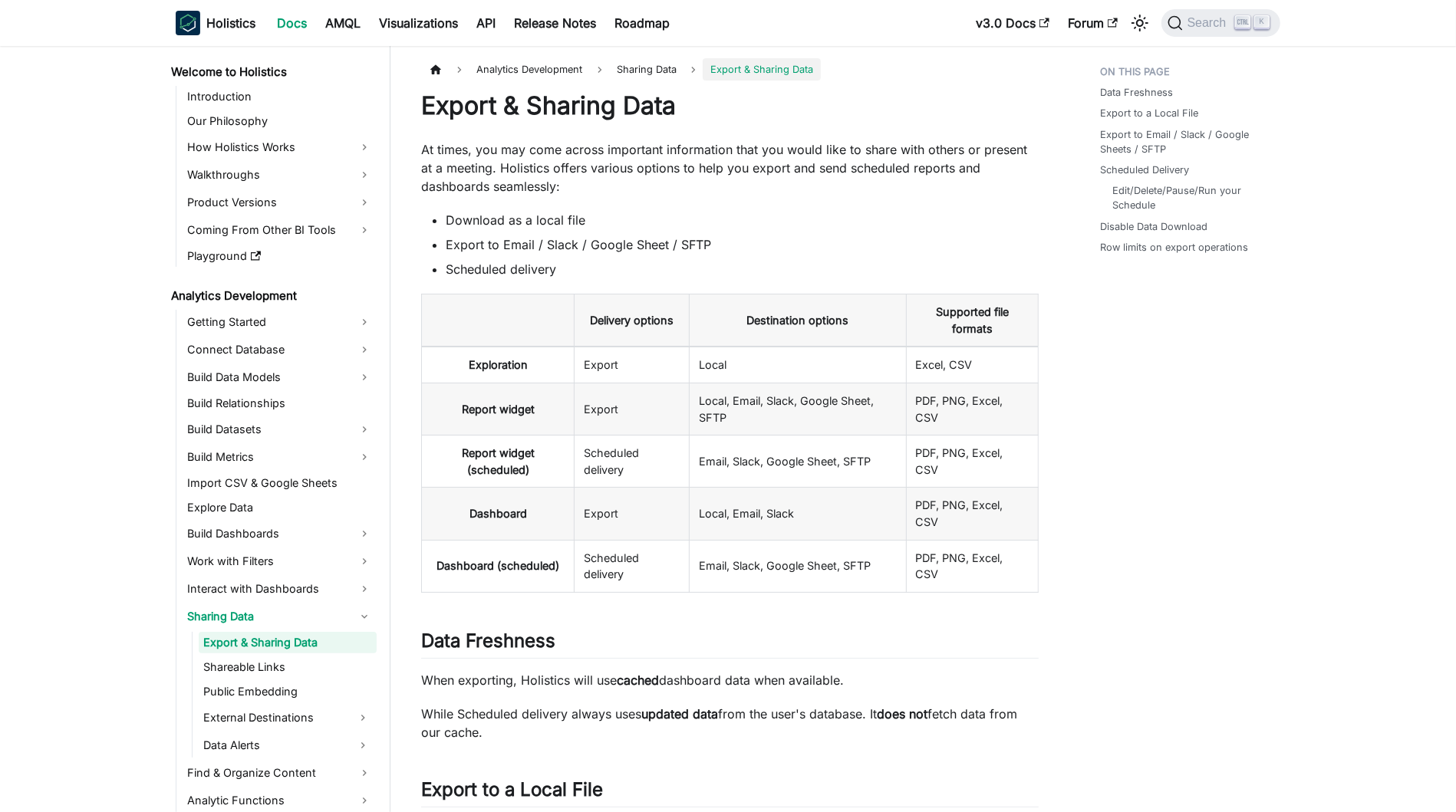
drag, startPoint x: 770, startPoint y: 246, endPoint x: 784, endPoint y: 213, distance: 35.8
click at [772, 247] on li "Export to Email / Slack / Google Sheet / SFTP" at bounding box center [742, 244] width 593 height 19
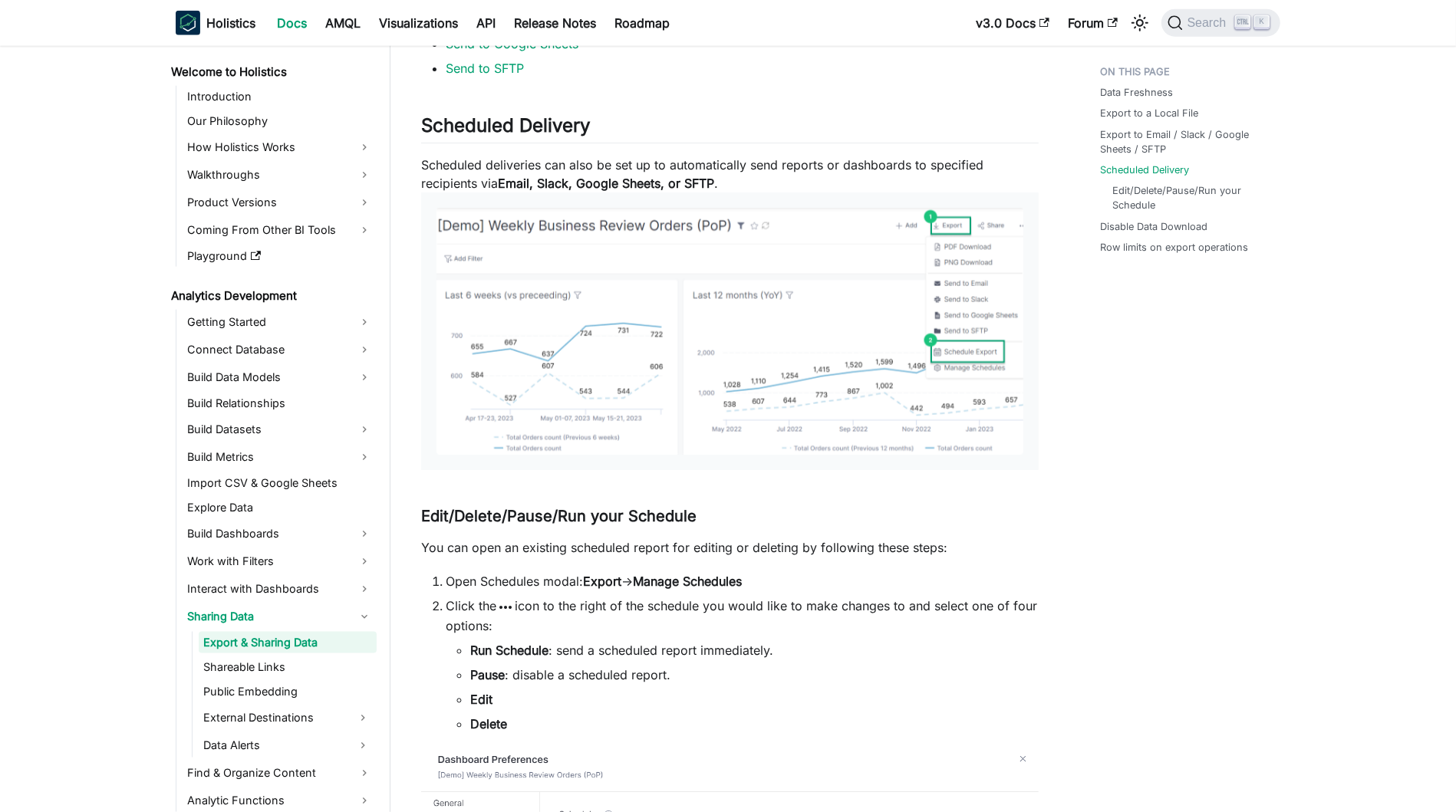
scroll to position [1763, 0]
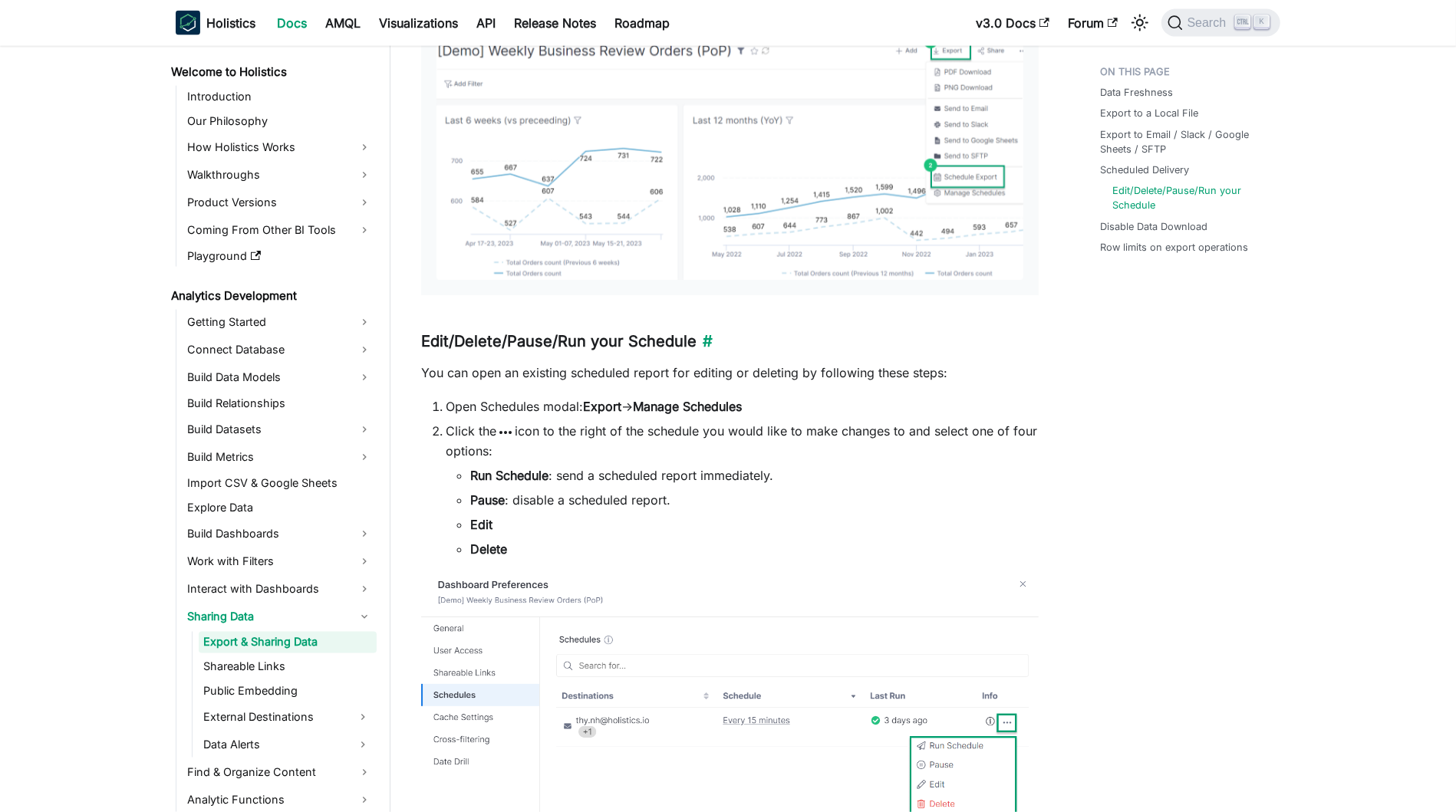
scroll to position [2147, 0]
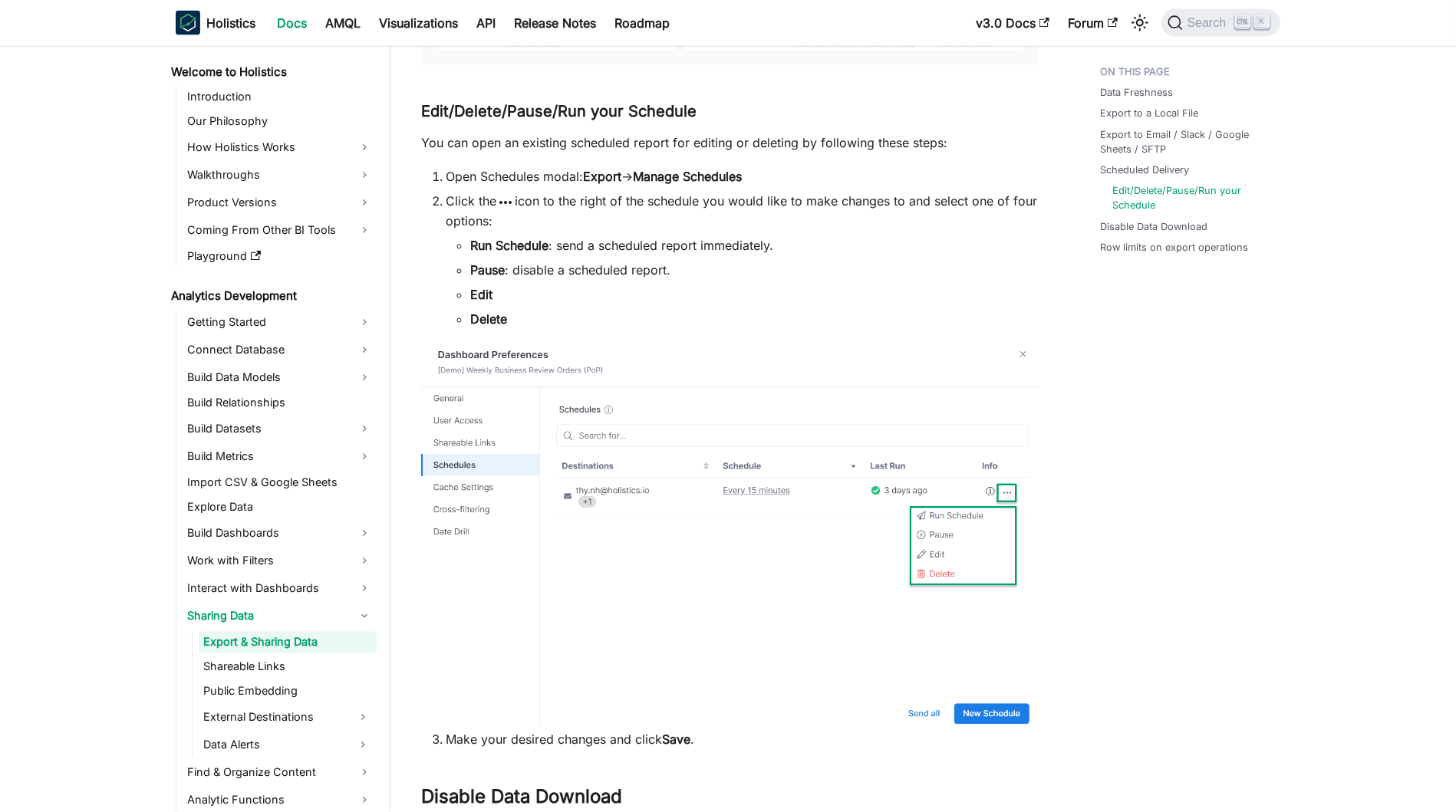
click at [510, 144] on p "You can open an existing scheduled report for editing or deleting by following …" at bounding box center [730, 143] width 618 height 19
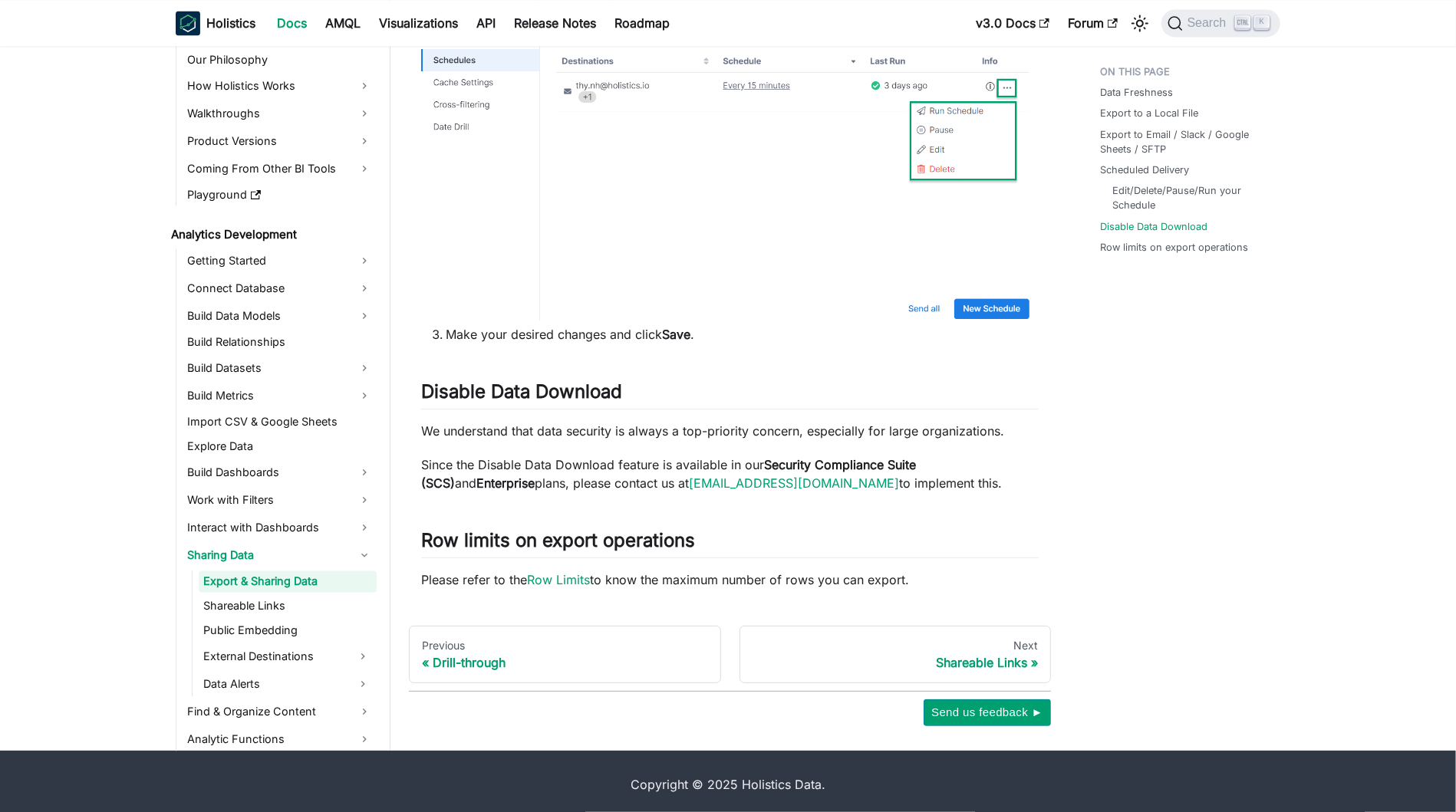
click at [527, 429] on p "We understand that data security is always a top-priority concern, especially f…" at bounding box center [730, 431] width 618 height 19
click at [657, 426] on p "We understand that data security is always a top-priority concern, especially f…" at bounding box center [730, 431] width 618 height 19
click at [810, 421] on p "We understand that data security is always a top-priority concern, especially f…" at bounding box center [730, 431] width 618 height 19
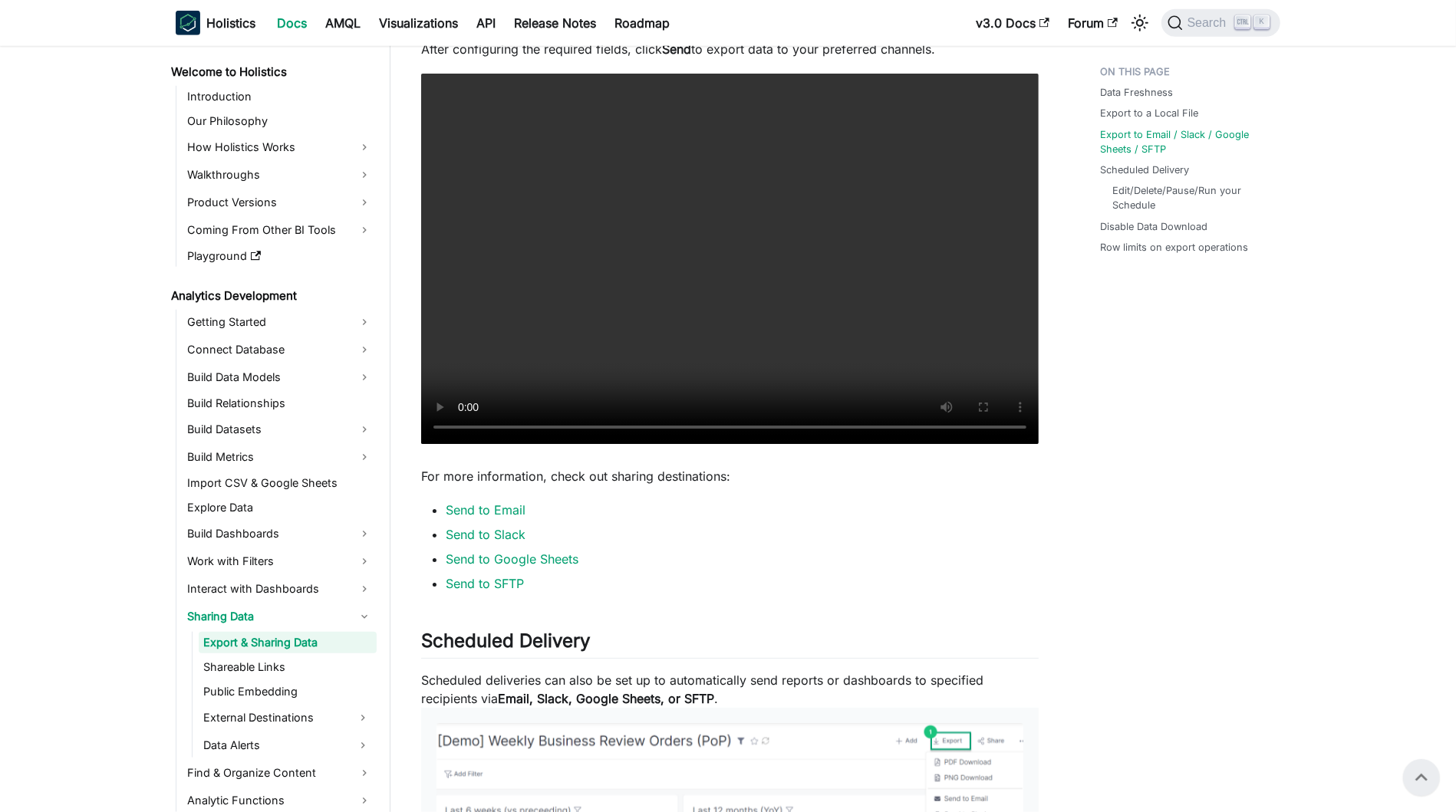
scroll to position [1248, 0]
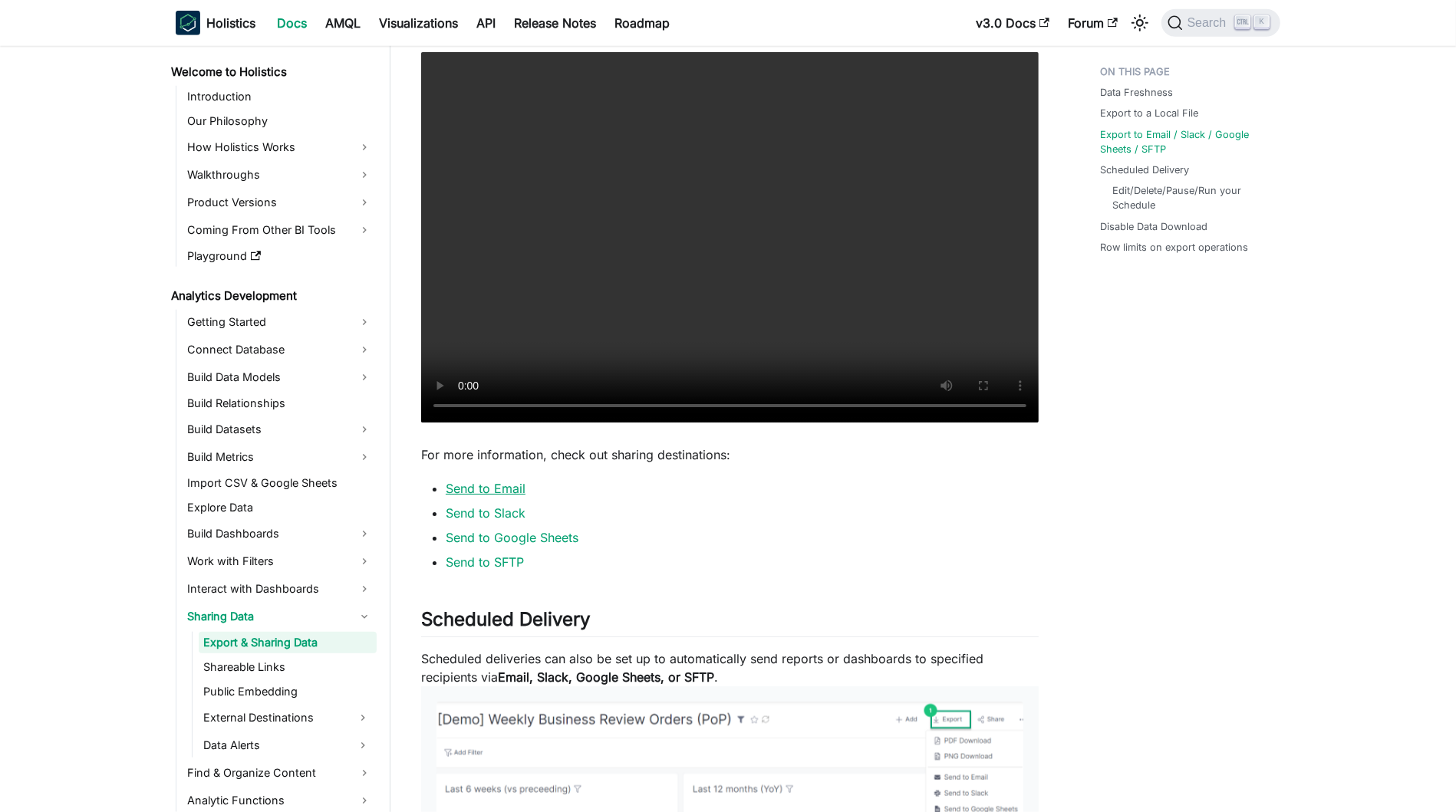
click at [447, 481] on link "Send to Email" at bounding box center [485, 488] width 80 height 16
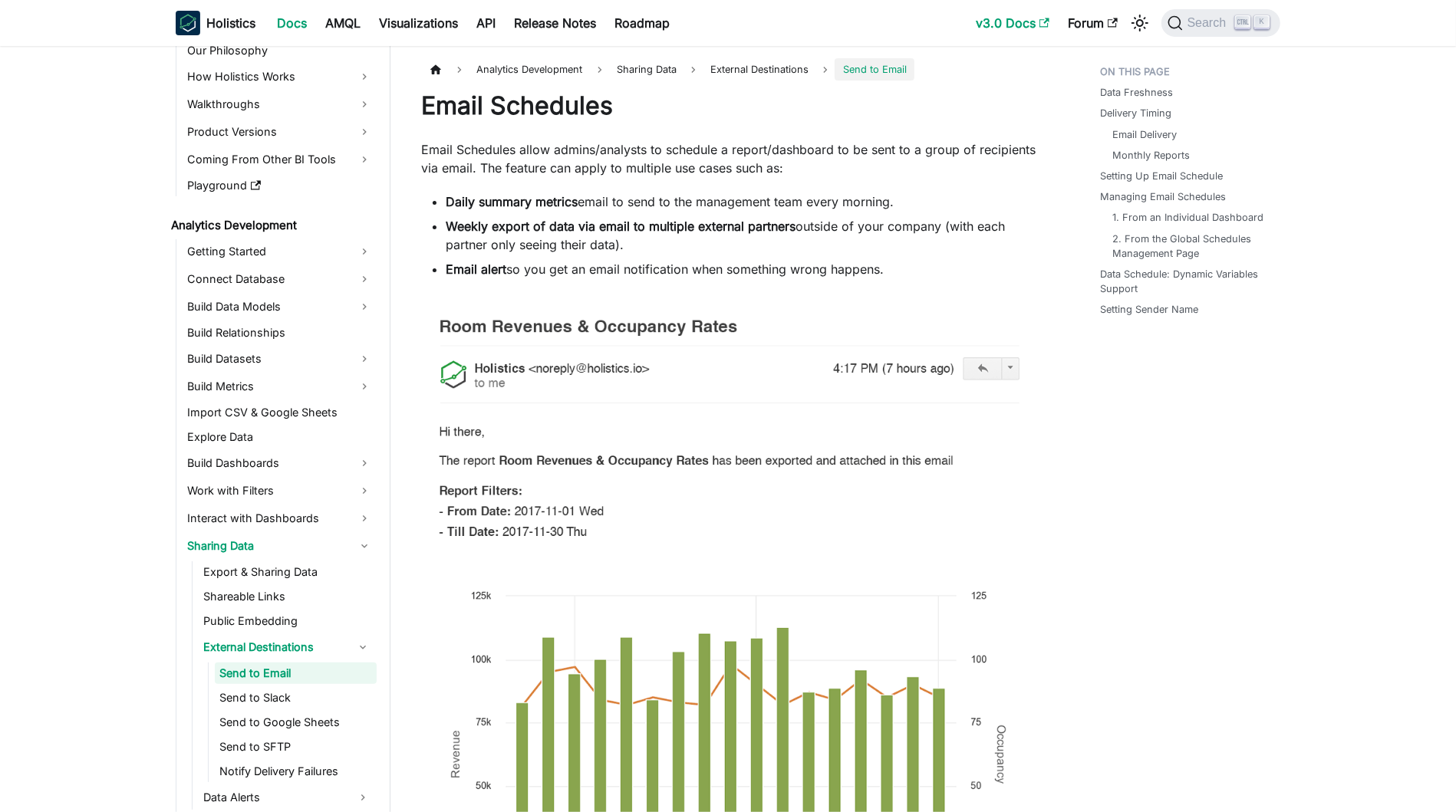
scroll to position [70, 0]
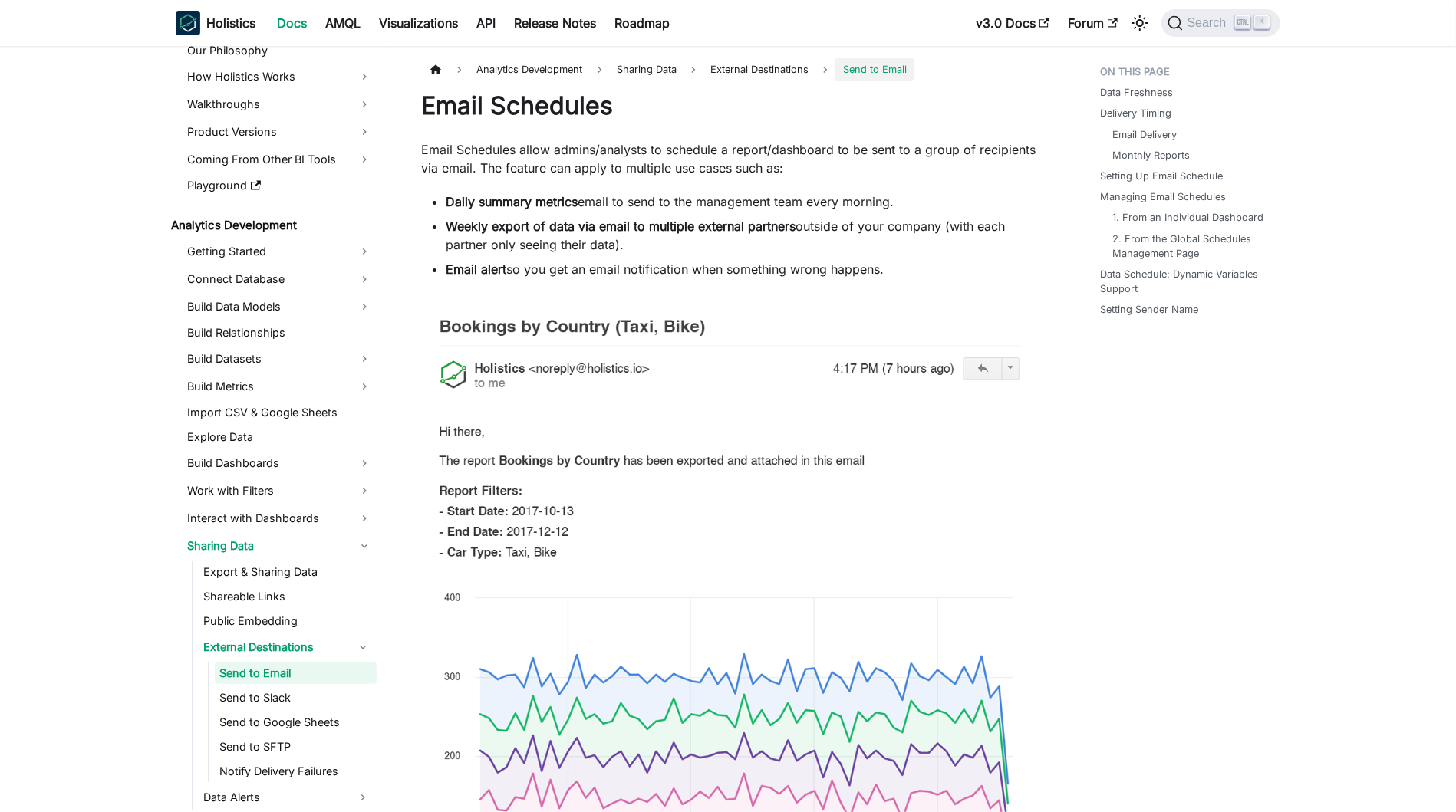
click at [672, 156] on p "Email Schedules allow admins/analysts to schedule a report/dashboard to be sent…" at bounding box center [730, 159] width 618 height 37
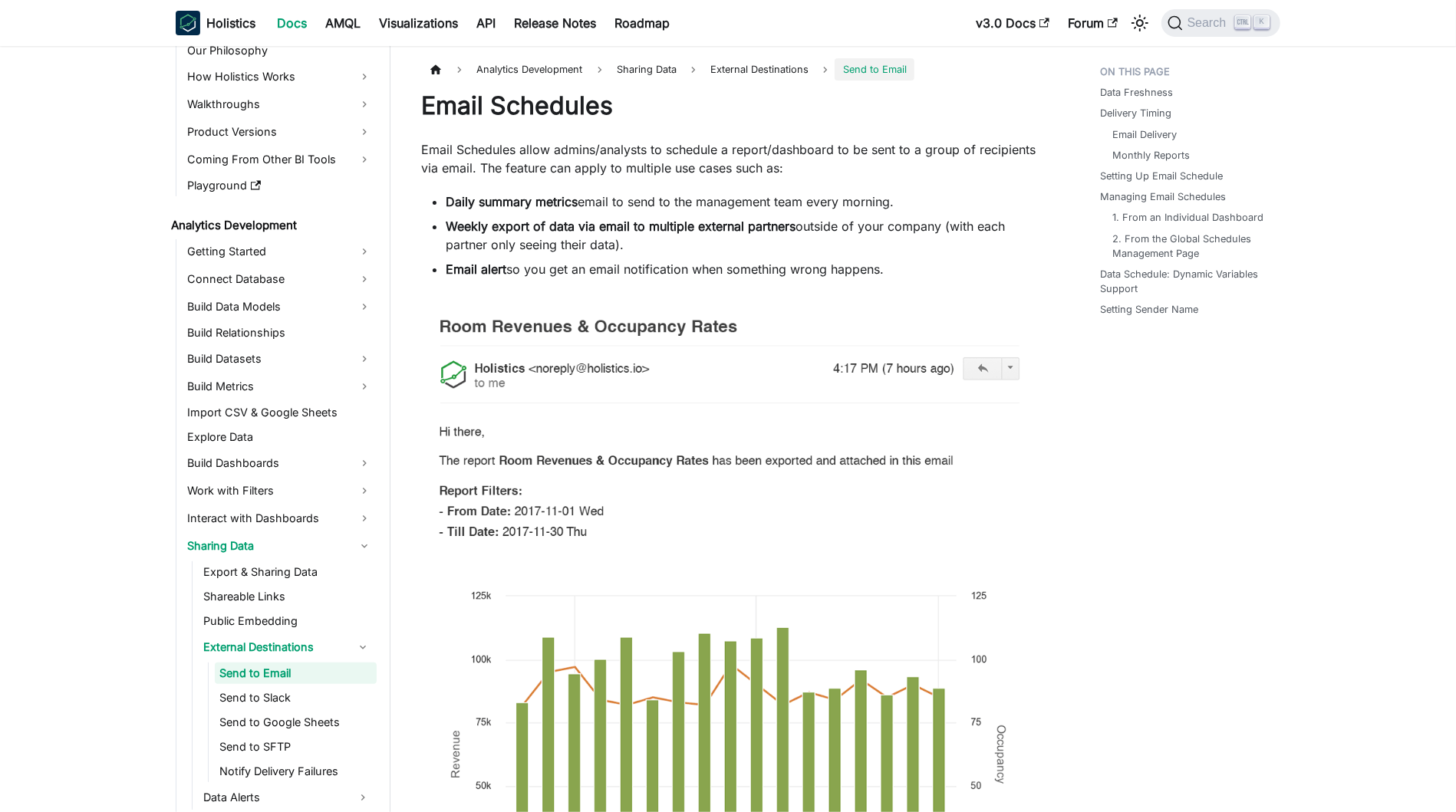
click at [708, 143] on p "Email Schedules allow admins/analysts to schedule a report/dashboard to be sent…" at bounding box center [730, 159] width 618 height 37
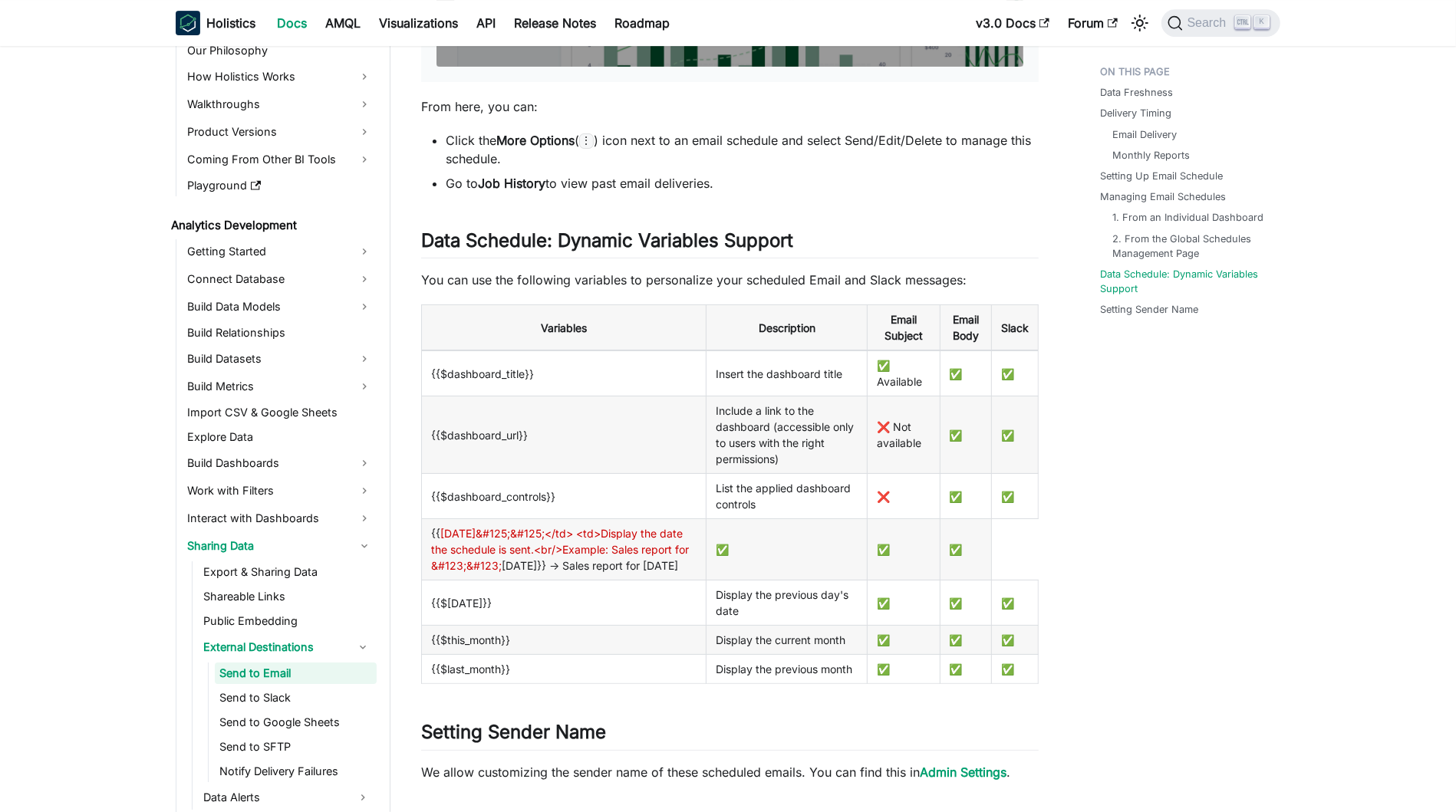
scroll to position [4654, 0]
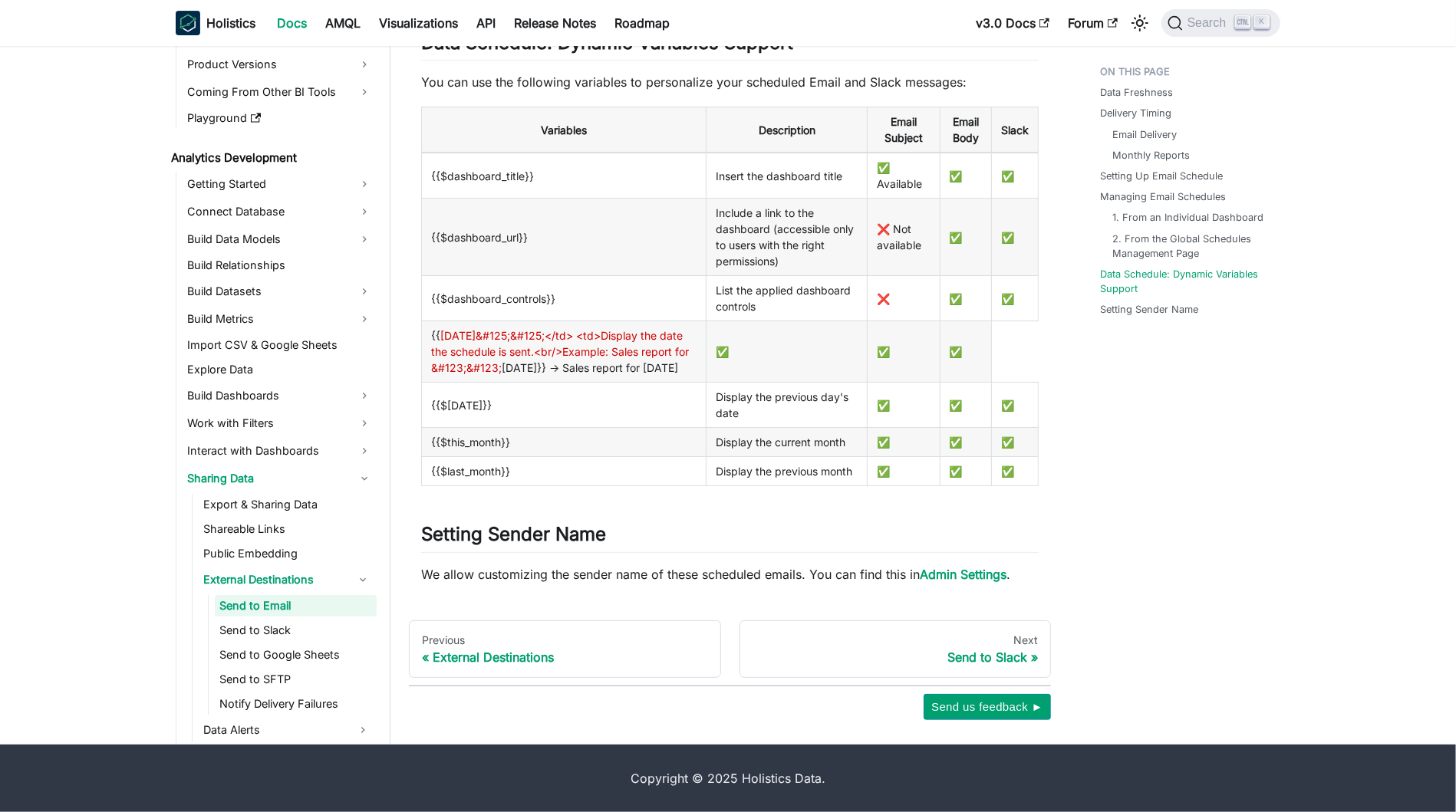
drag, startPoint x: 1184, startPoint y: 520, endPoint x: 1158, endPoint y: 459, distance: 66.3
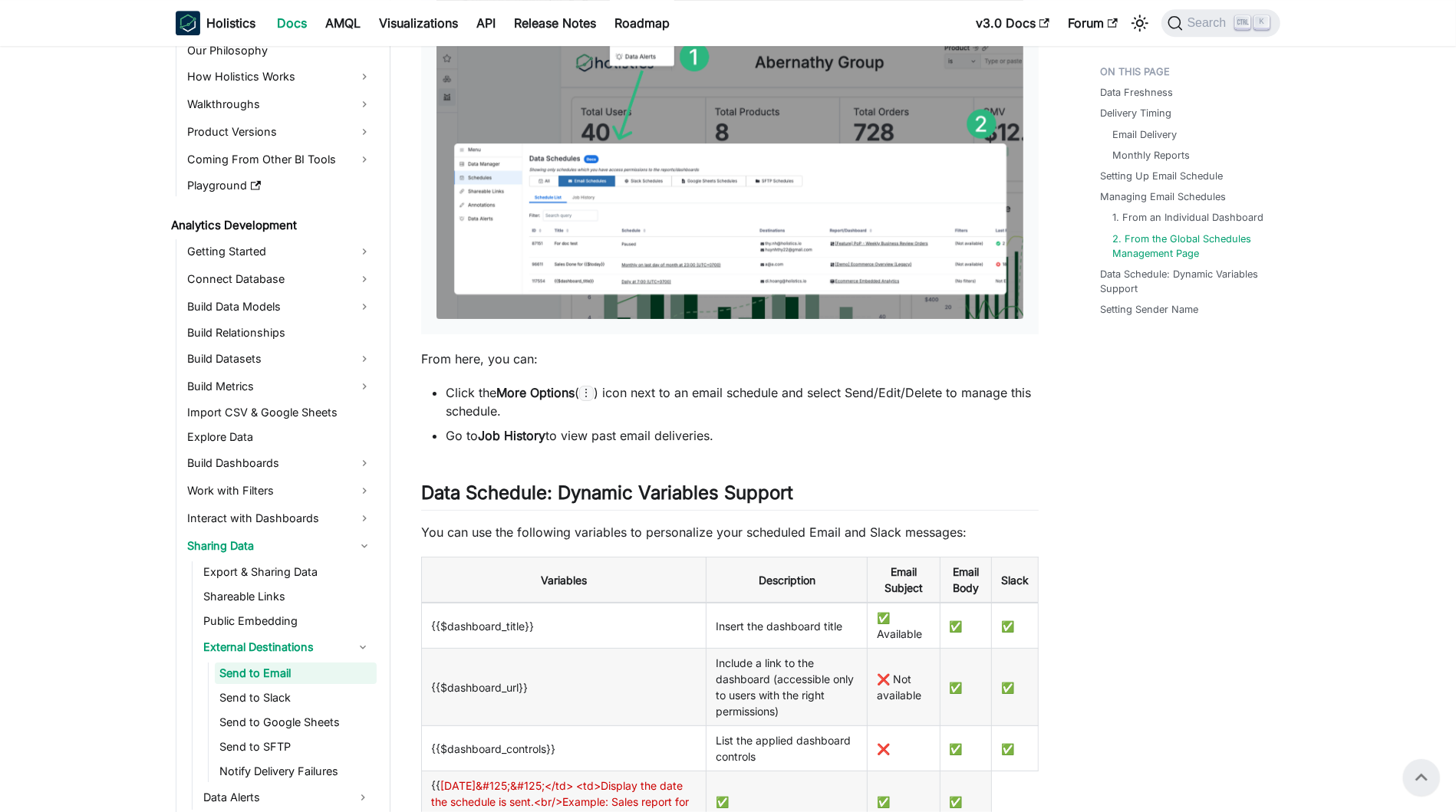
click at [513, 390] on strong "More Options" at bounding box center [535, 393] width 78 height 16
click at [596, 396] on li "Click the More Options ( ⋮ ) icon next to an email schedule and select Send/Edi…" at bounding box center [742, 402] width 593 height 37
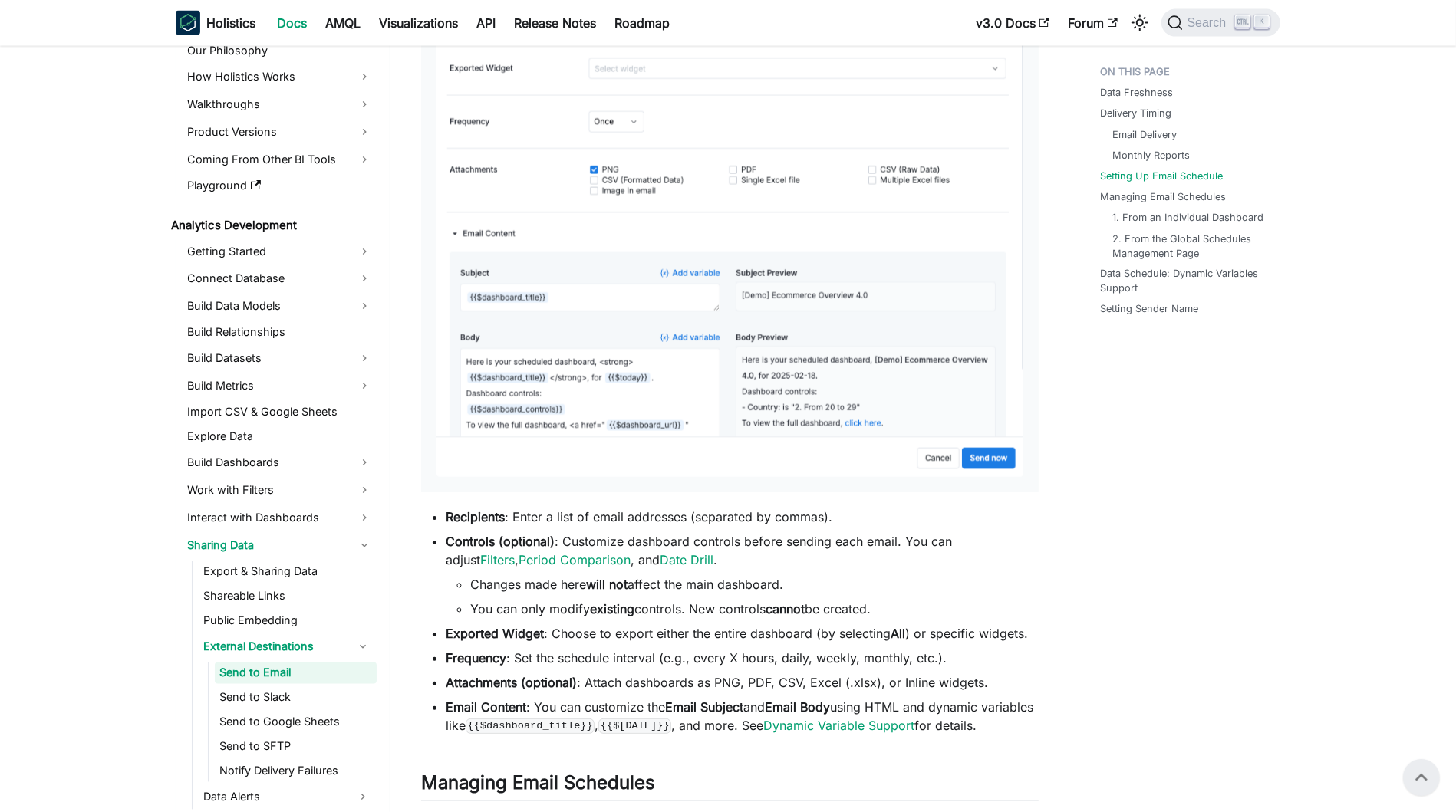
scroll to position [2201, 0]
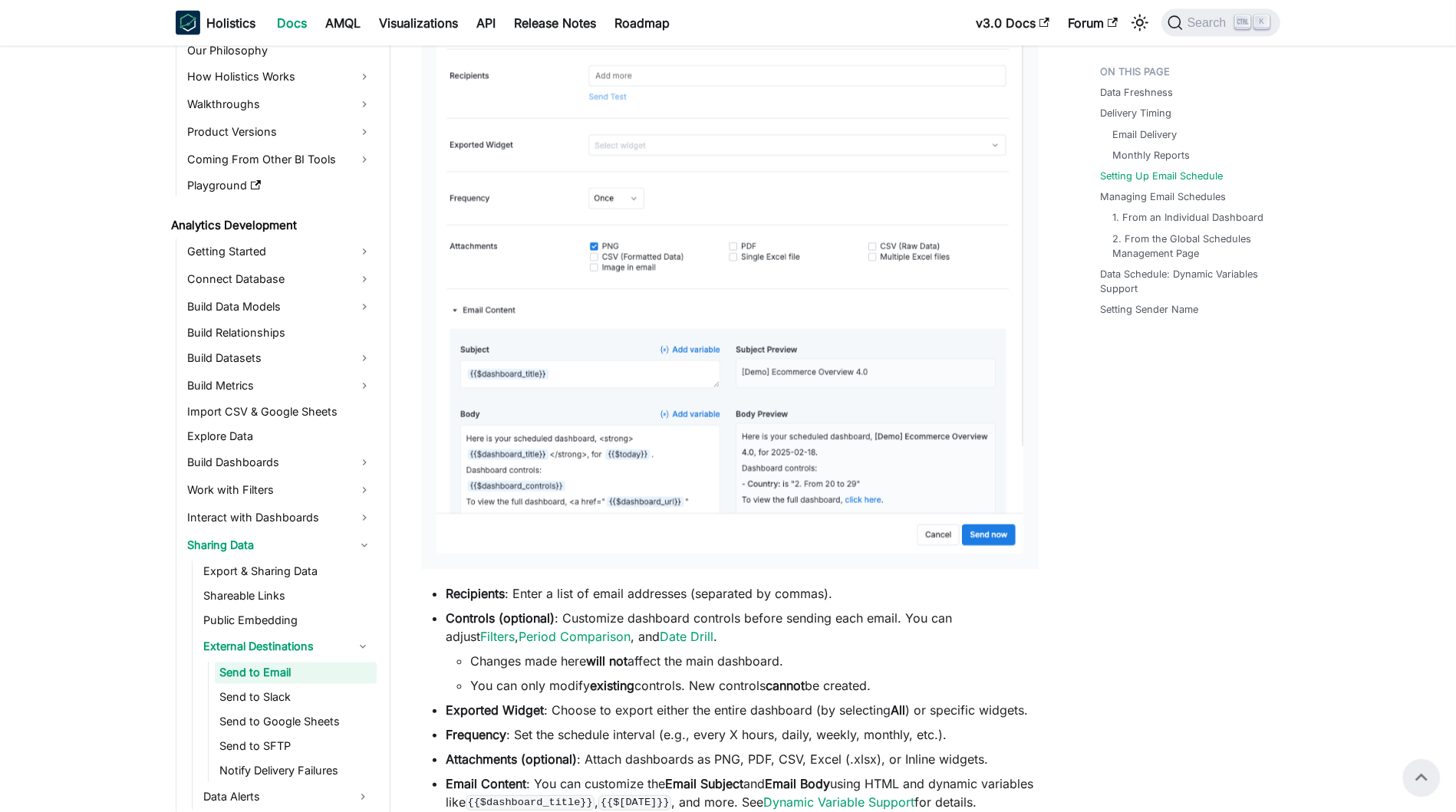
click at [646, 613] on li "Controls (optional) : Customize dashboard controls before sending each email. Y…" at bounding box center [742, 651] width 593 height 86
click at [698, 614] on li "Controls (optional) : Customize dashboard controls before sending each email. Y…" at bounding box center [742, 651] width 593 height 86
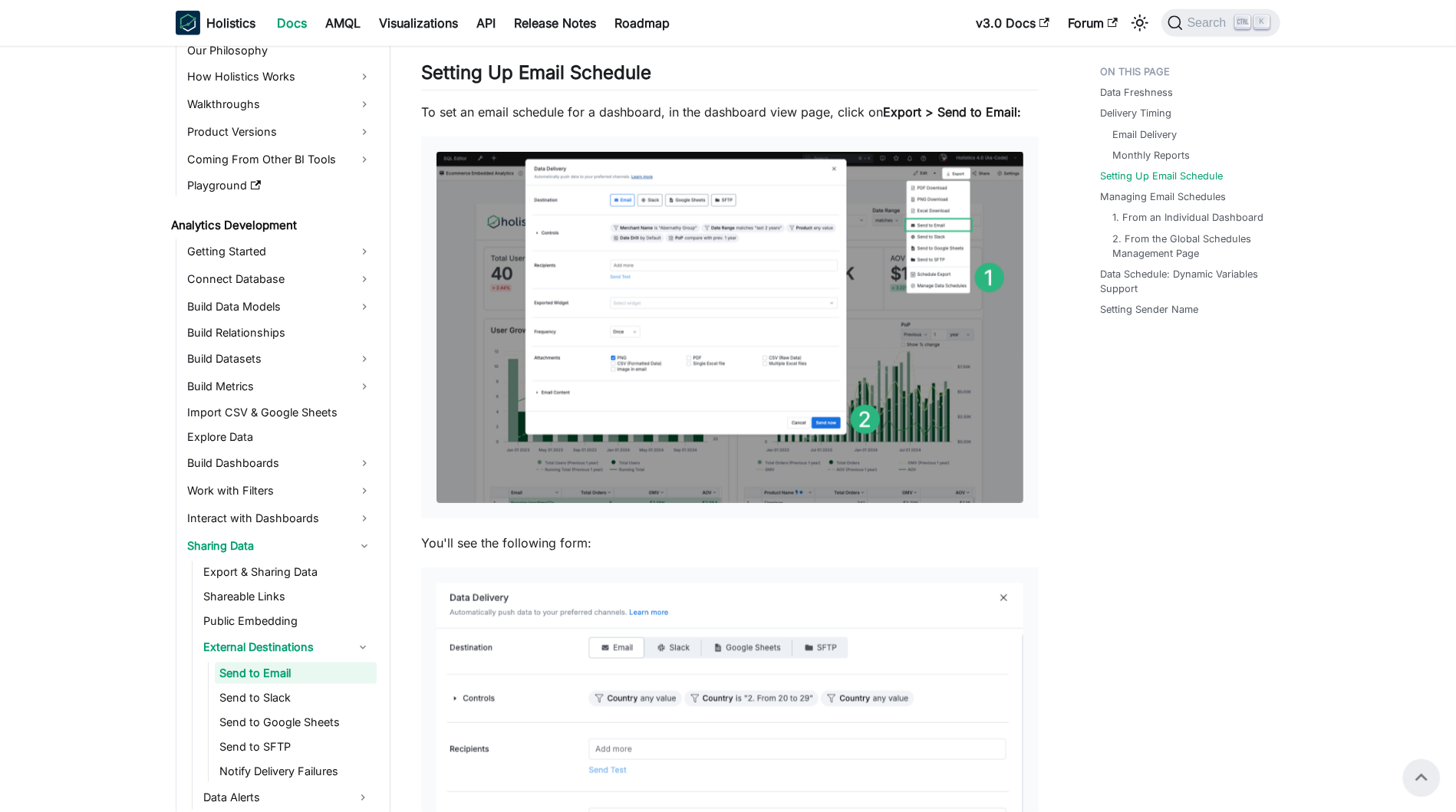
scroll to position [1511, 0]
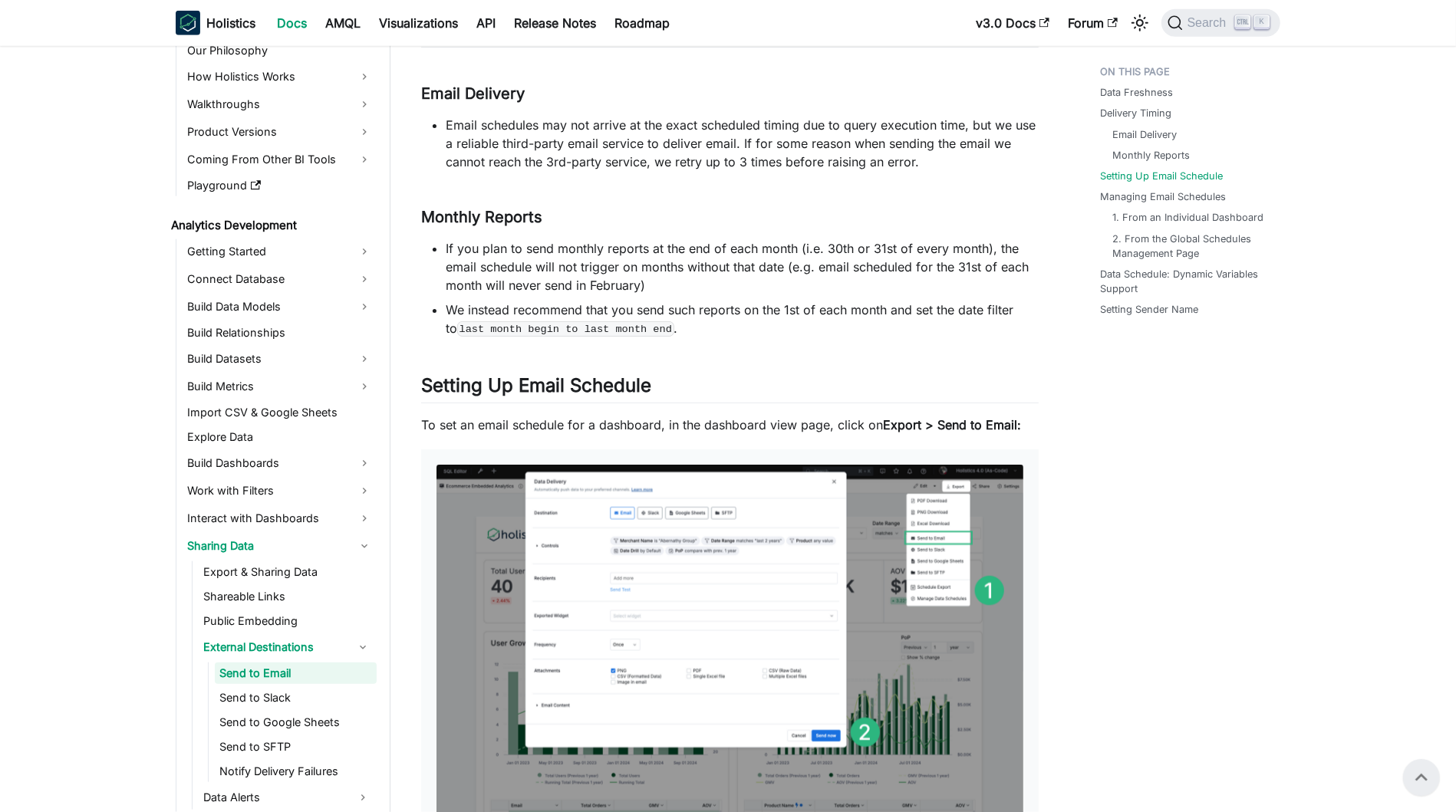
scroll to position [1128, 0]
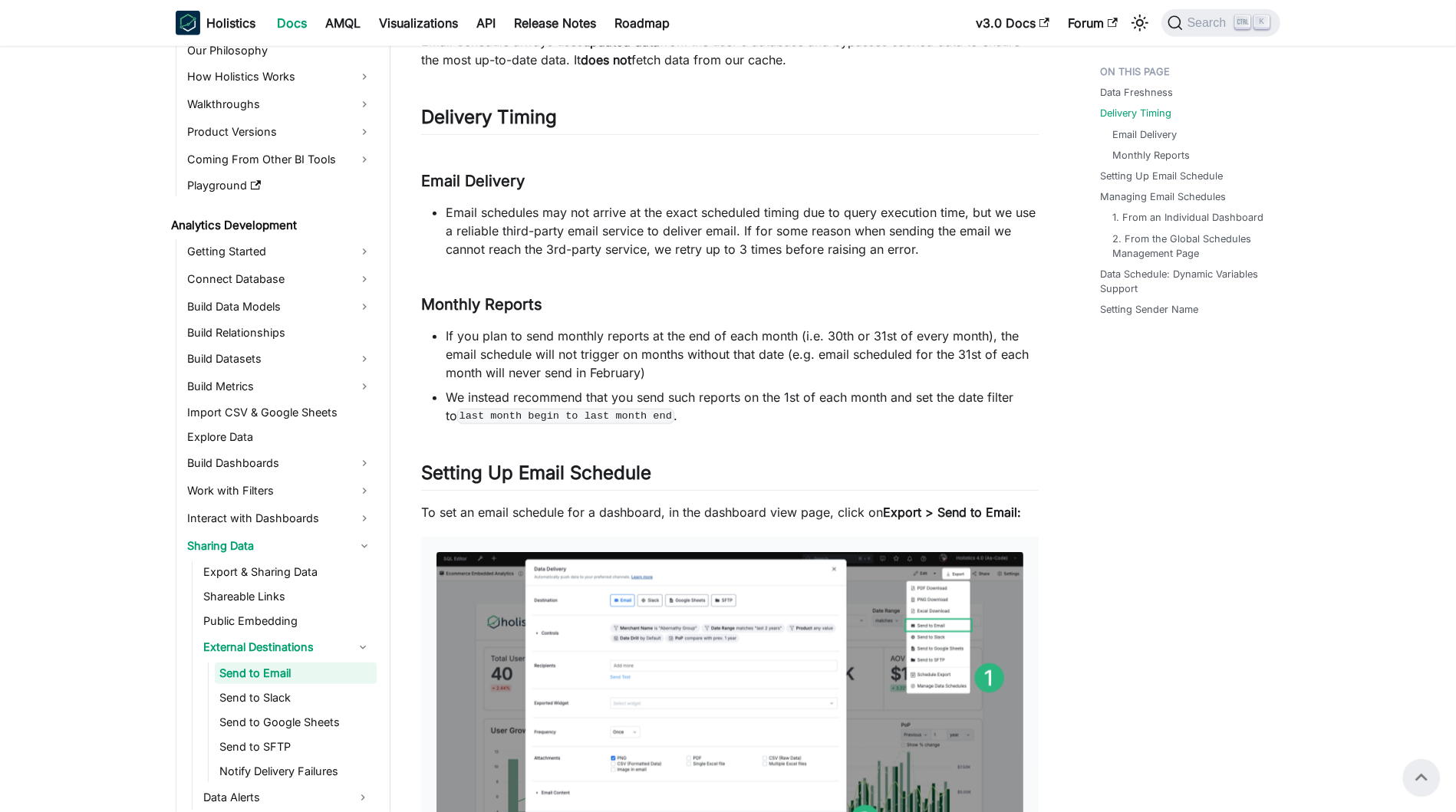
click at [660, 330] on li "If you plan to send monthly reports at the end of each month (i.e. 30th or 31st…" at bounding box center [742, 355] width 593 height 56
click at [772, 344] on li "If you plan to send monthly reports at the end of each month (i.e. 30th or 31st…" at bounding box center [742, 355] width 593 height 56
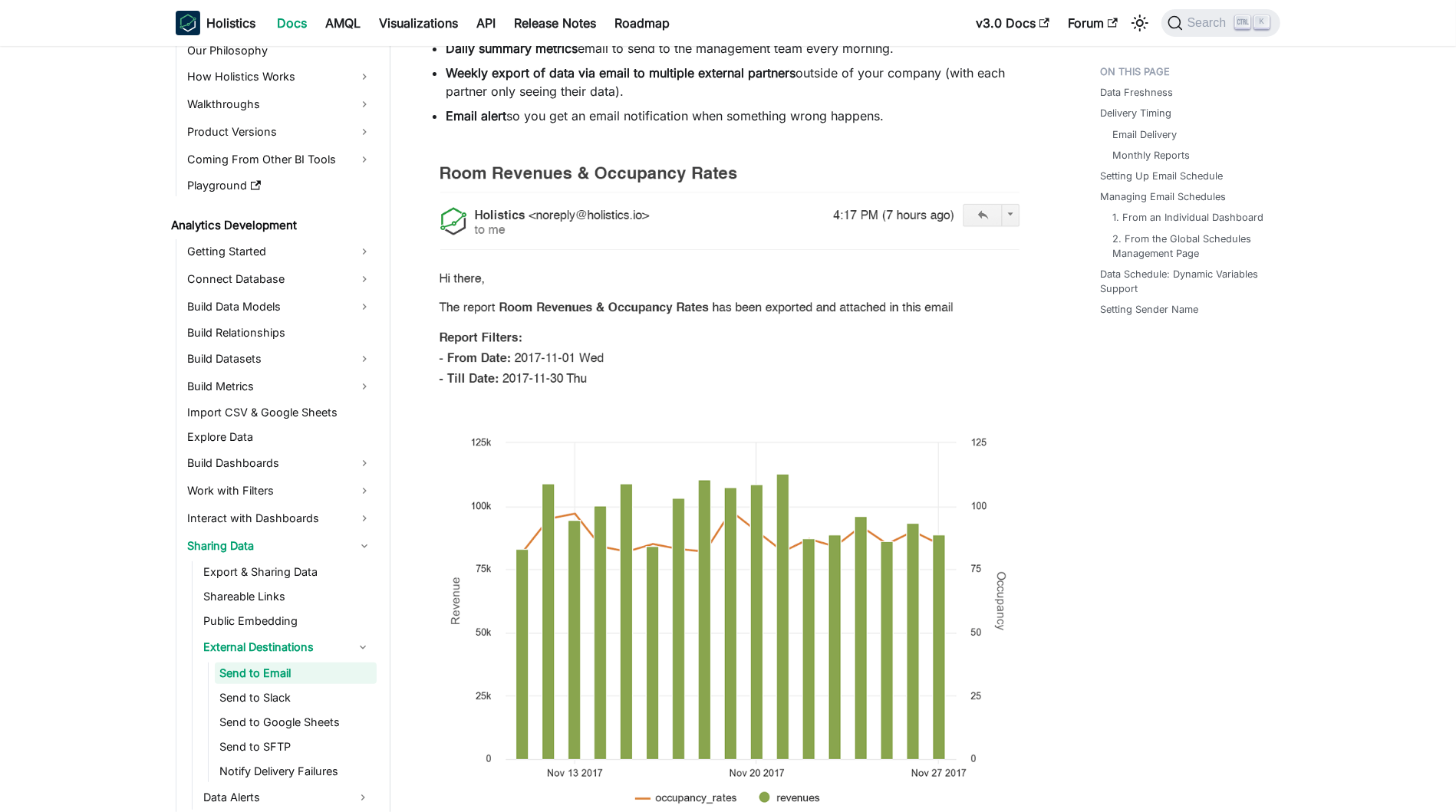
scroll to position [0, 0]
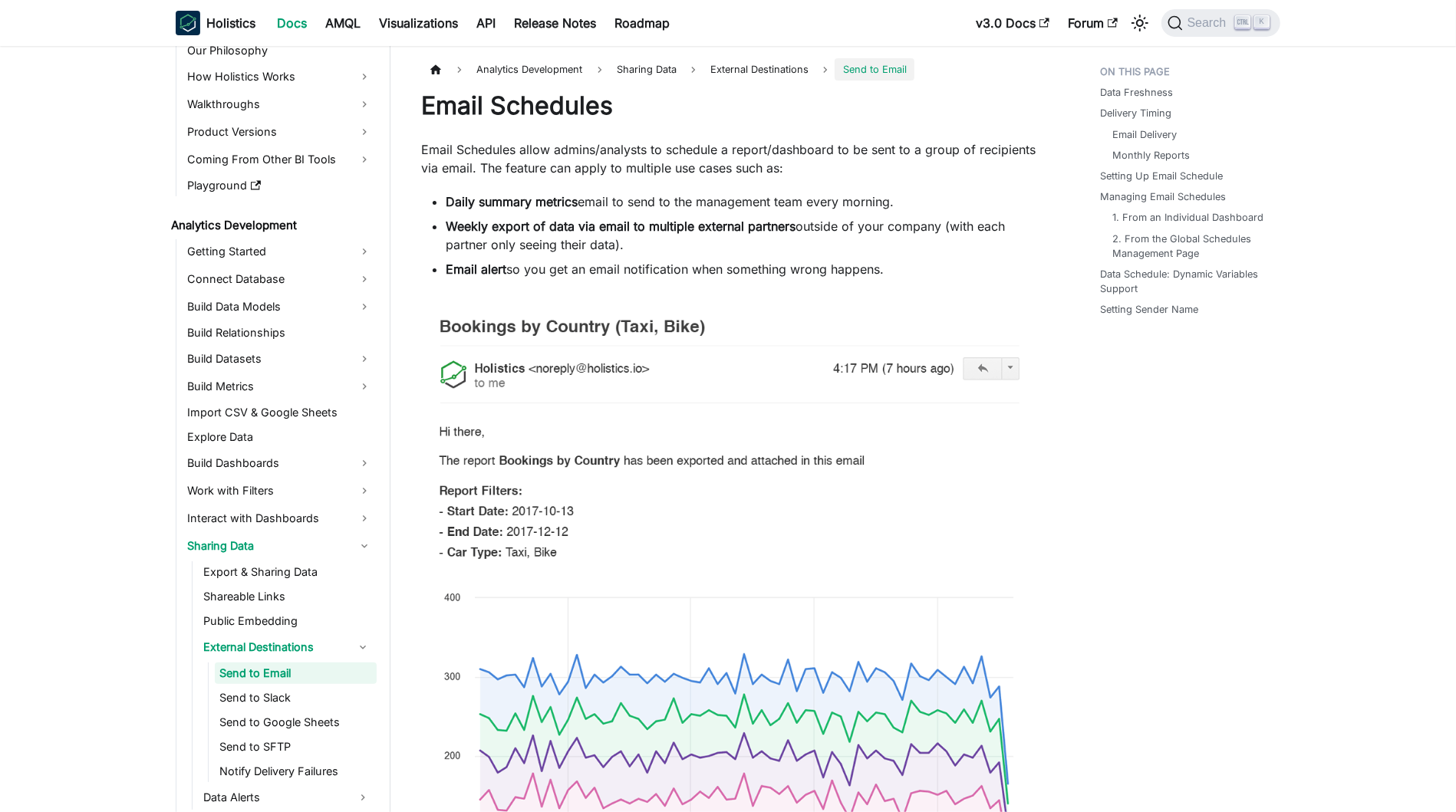
click at [845, 269] on li "Email alert so you get an email notification when something wrong happens." at bounding box center [742, 269] width 593 height 19
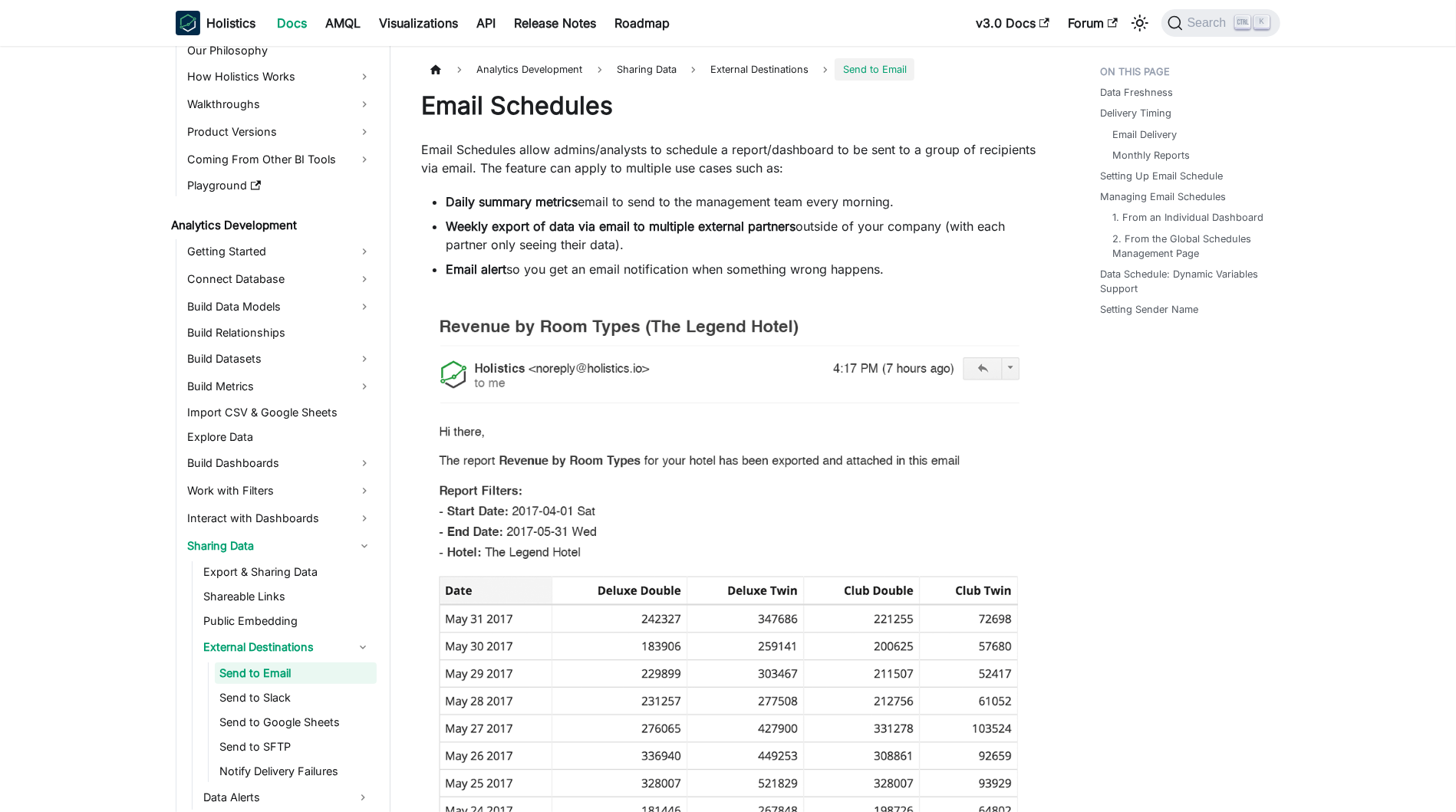
click at [887, 268] on li "Email alert so you get an email notification when something wrong happens." at bounding box center [742, 269] width 593 height 19
click at [936, 274] on li "Email alert so you get an email notification when something wrong happens." at bounding box center [742, 269] width 593 height 19
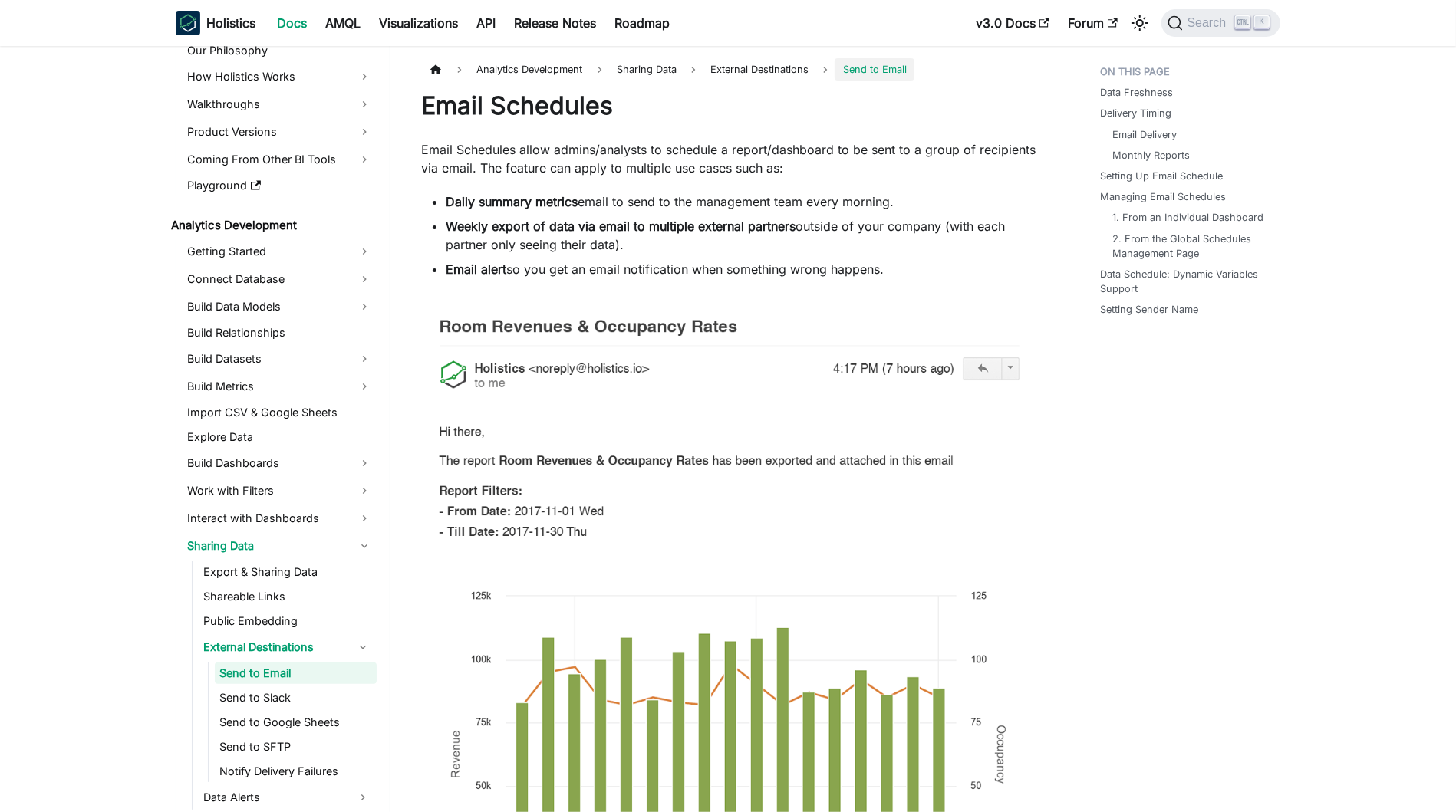
click at [939, 270] on li "Email alert so you get an email notification when something wrong happens." at bounding box center [742, 269] width 593 height 19
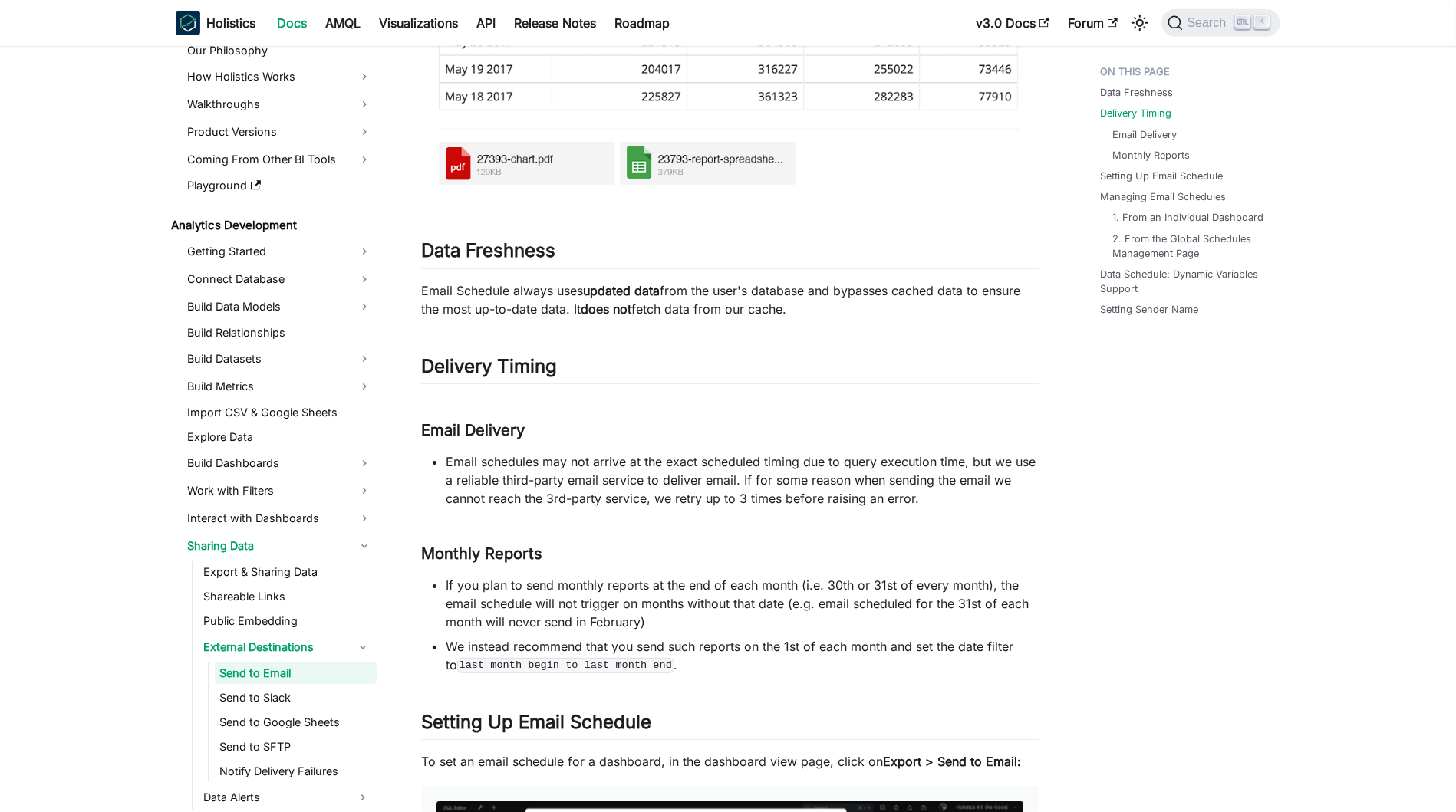
scroll to position [1073, 0]
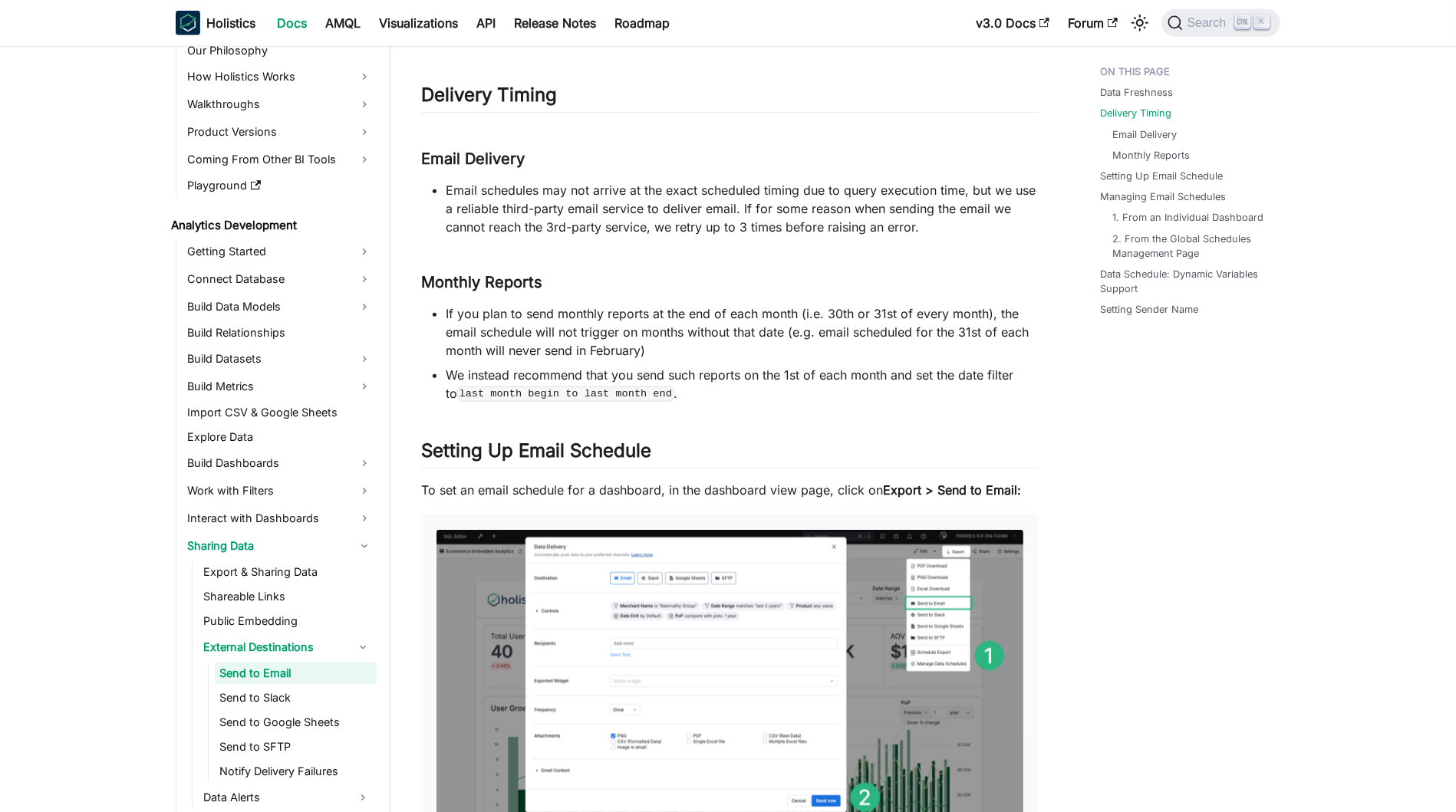
click at [691, 190] on li "Email schedules may not arrive at the exact scheduled timing due to query execu…" at bounding box center [742, 208] width 593 height 56
click at [890, 194] on li "Email schedules may not arrive at the exact scheduled timing due to query execu…" at bounding box center [742, 208] width 593 height 56
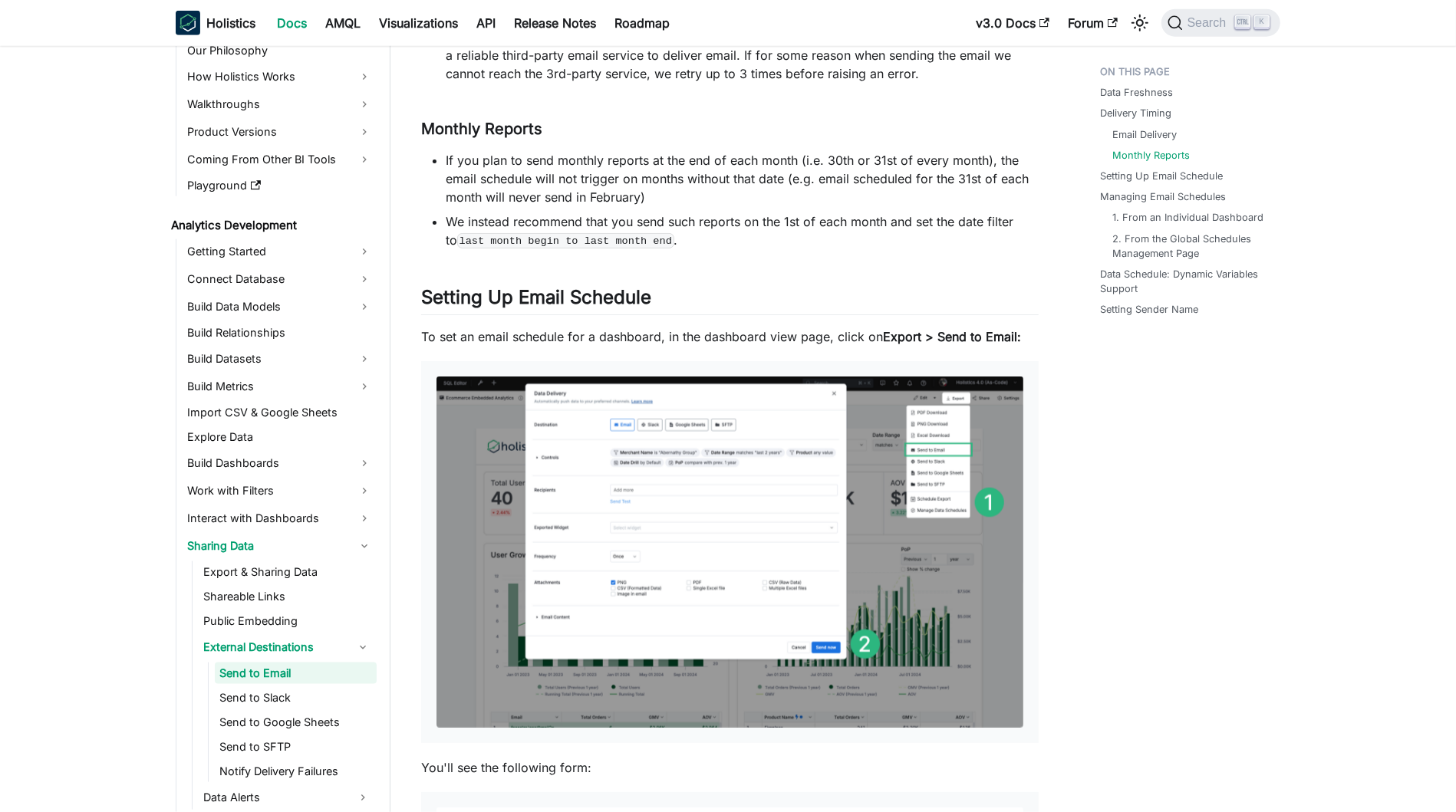
click at [575, 239] on code "last month begin to last month end" at bounding box center [566, 241] width 217 height 16
click at [720, 242] on li "We instead recommend that you send such reports on the 1st of each month and se…" at bounding box center [742, 231] width 593 height 37
click at [574, 241] on code "last month begin to last month end" at bounding box center [566, 241] width 217 height 16
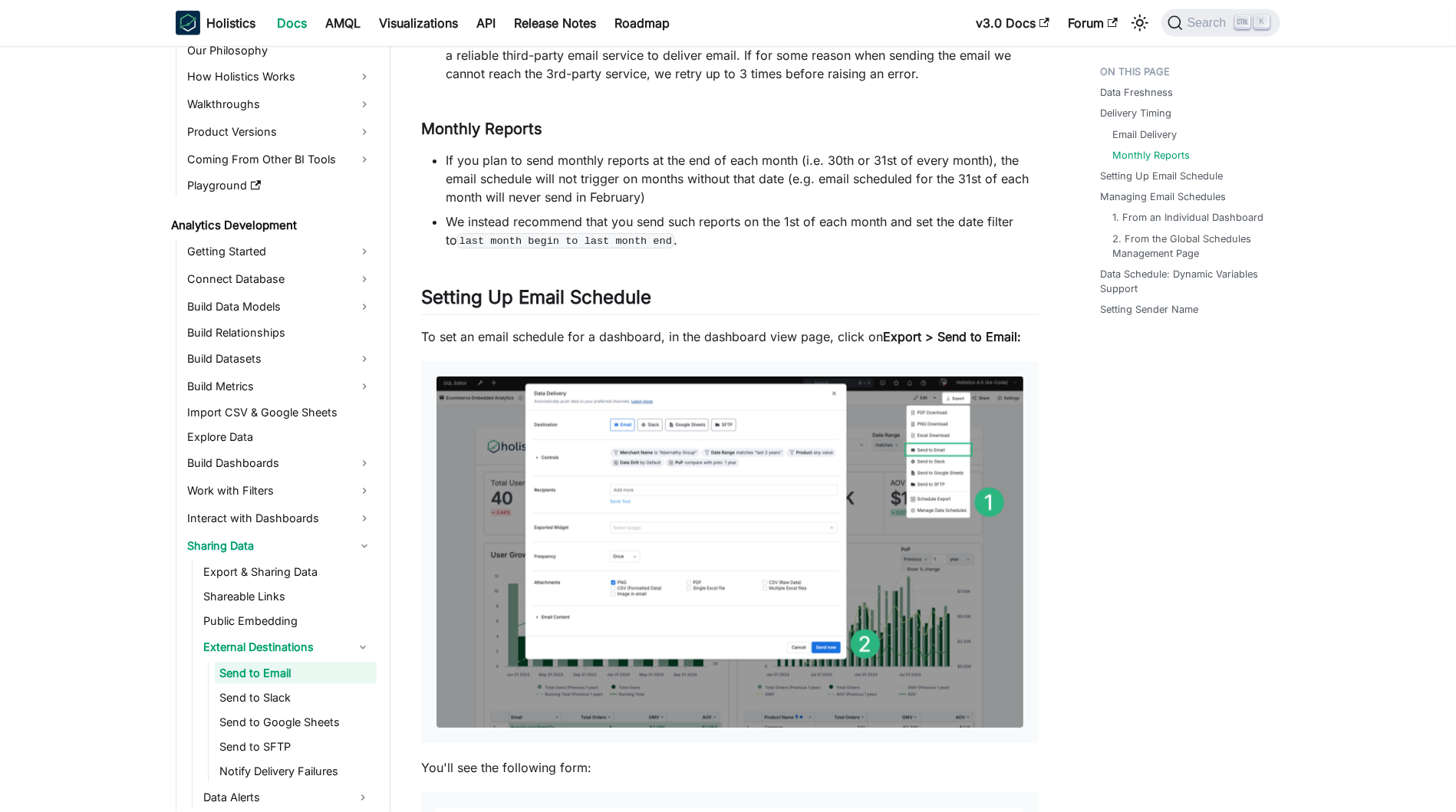
click at [763, 242] on li "We instead recommend that you send such reports on the 1st of each month and se…" at bounding box center [742, 231] width 593 height 37
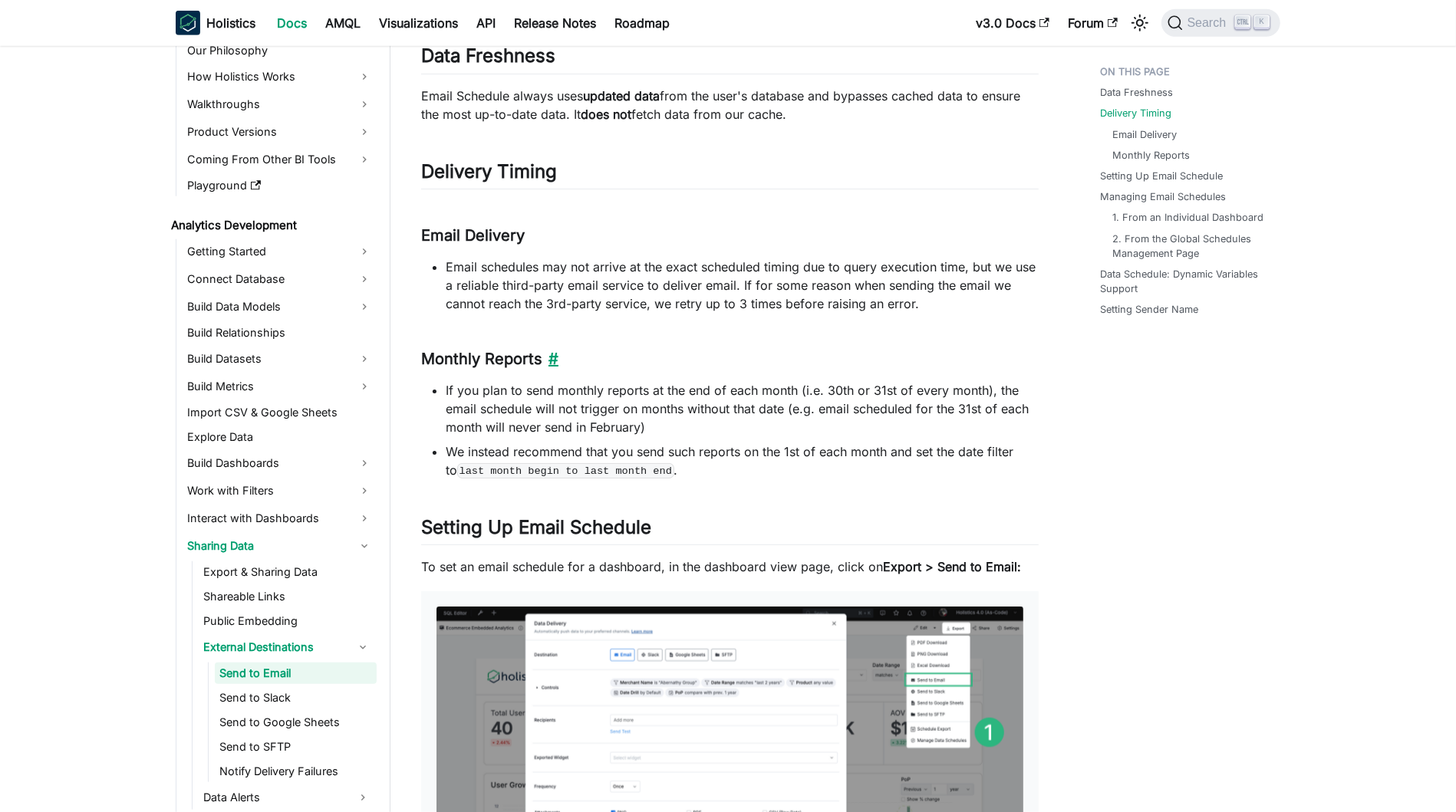
click at [547, 350] on link "​" at bounding box center [549, 359] width 16 height 19
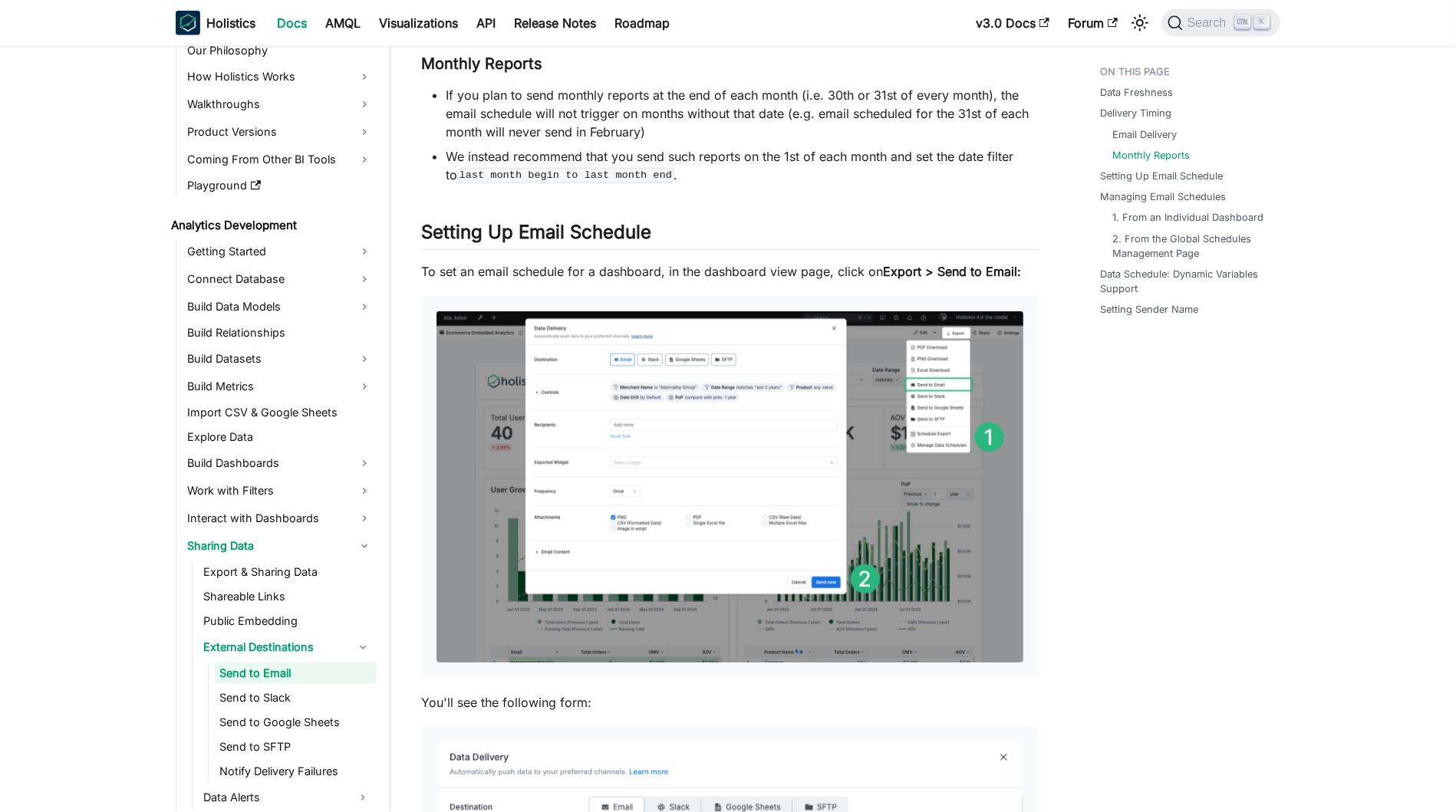
click at [676, 345] on img at bounding box center [729, 486] width 586 height 351
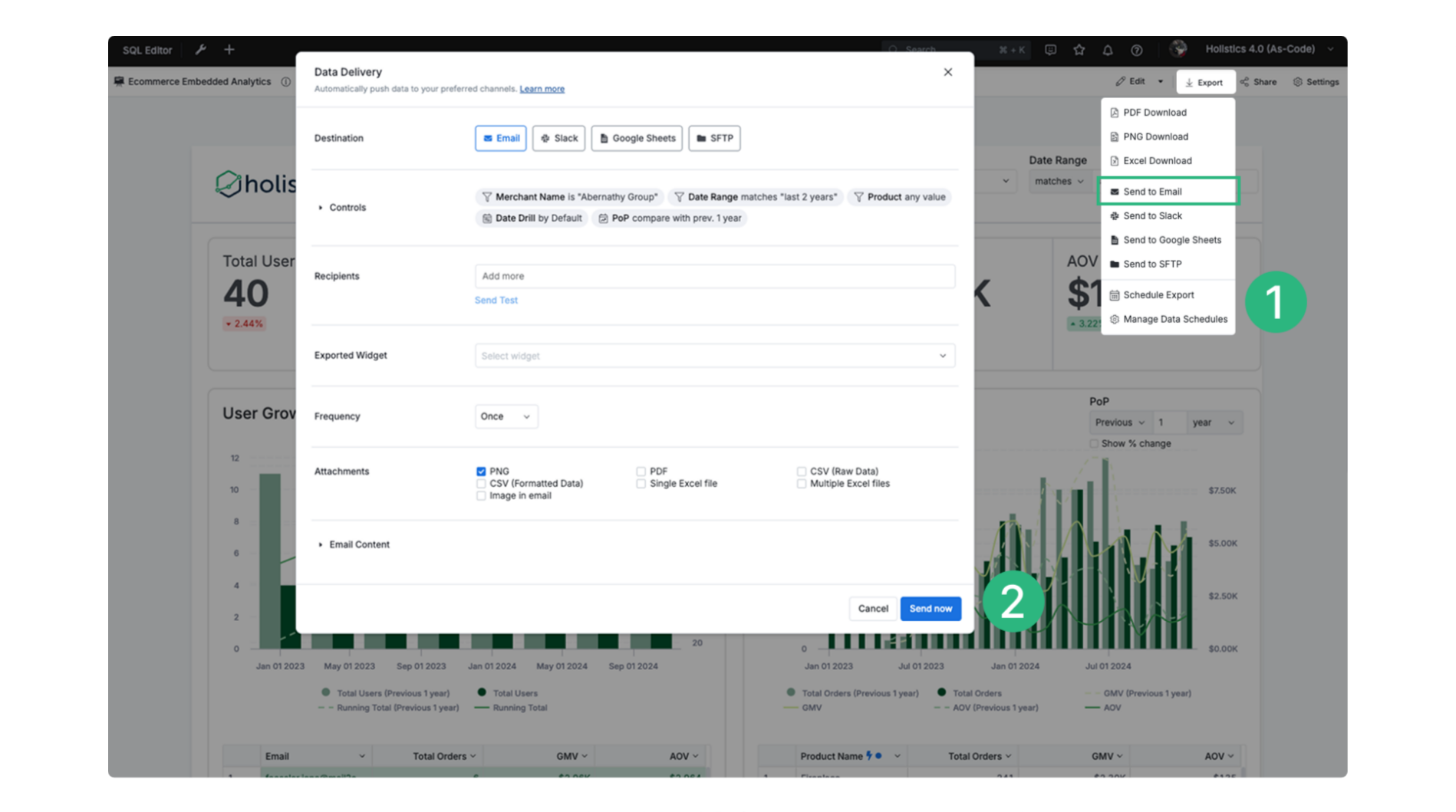
click at [1389, 308] on div at bounding box center [728, 406] width 1456 height 812
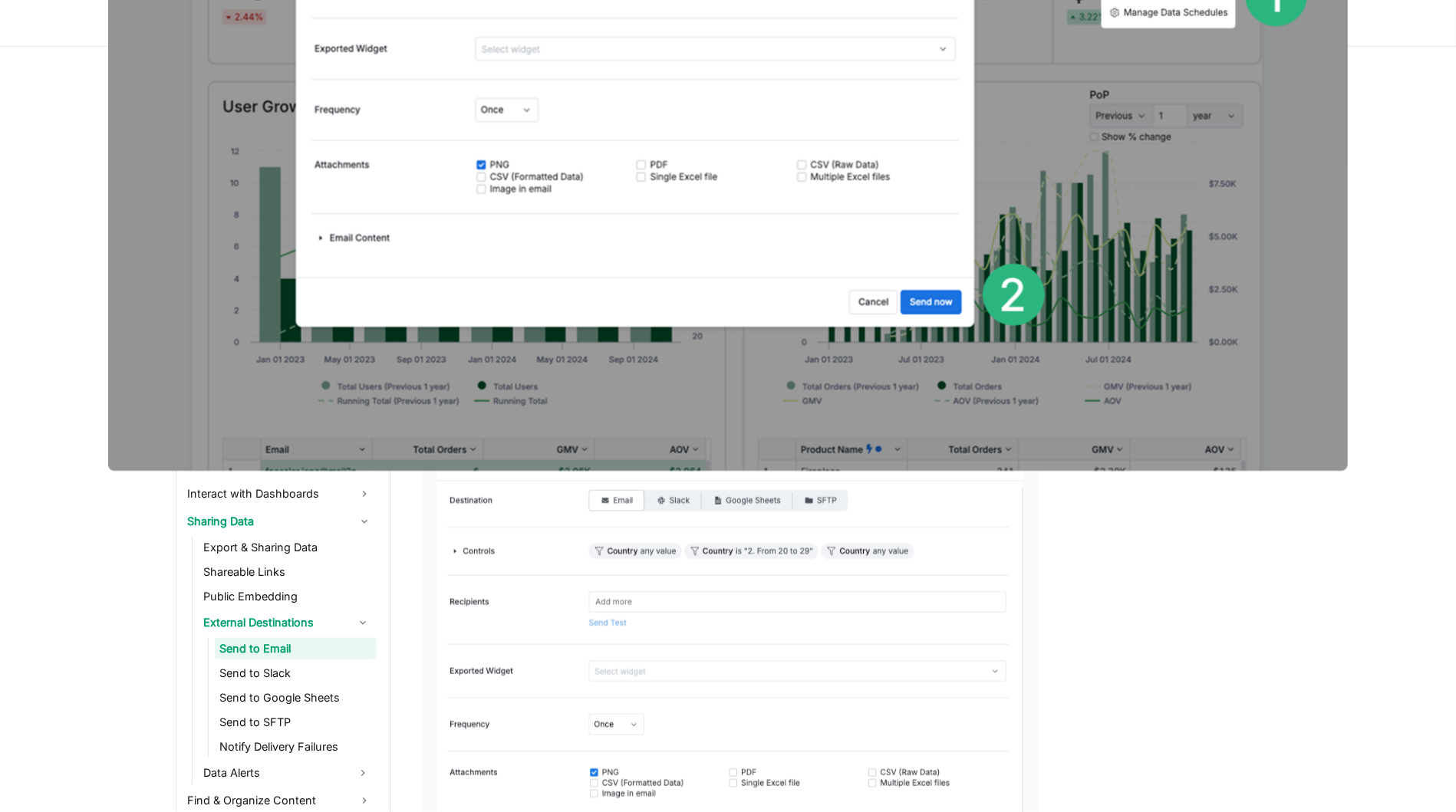
click at [219, 359] on img at bounding box center [728, 100] width 1239 height 742
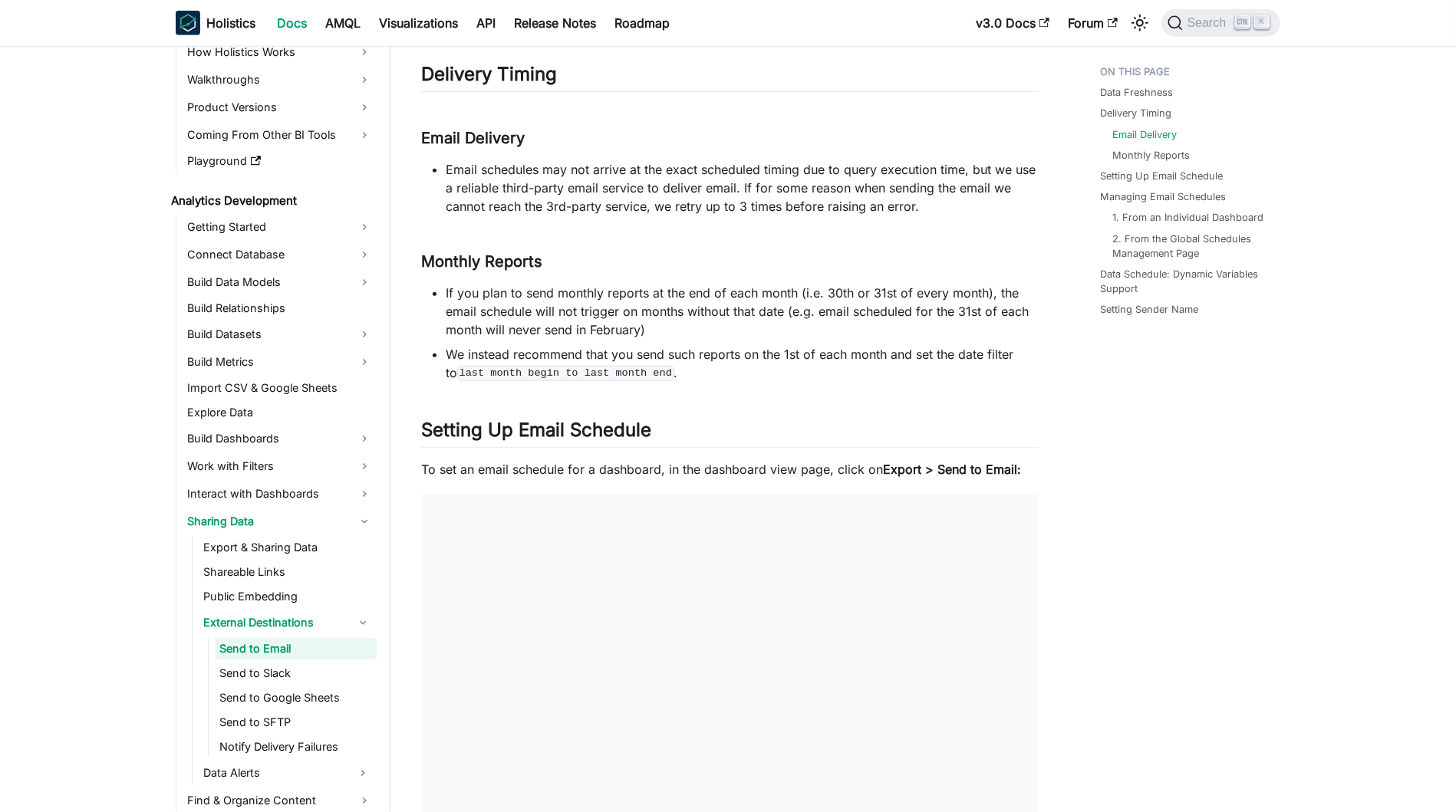
scroll to position [1215, 0]
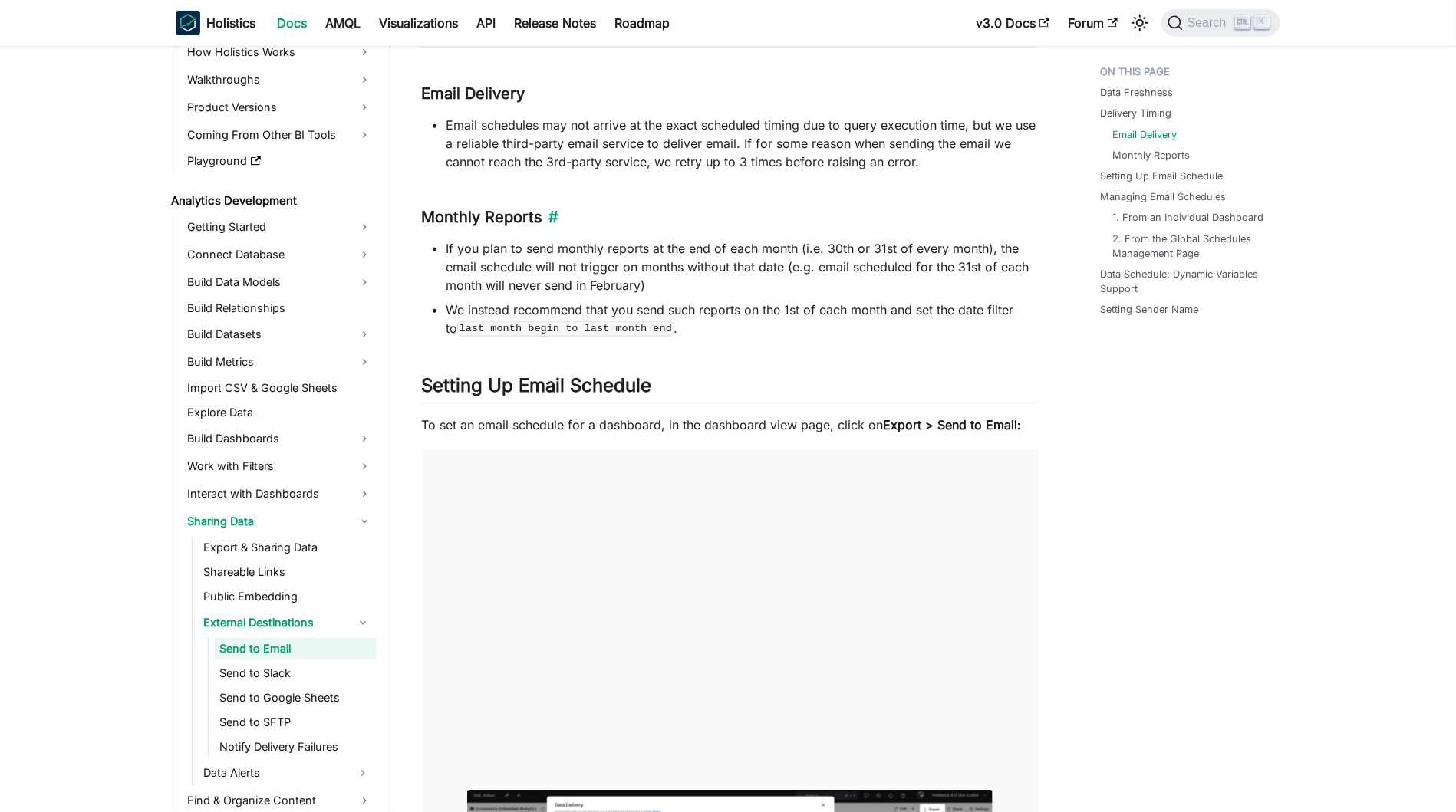
click at [649, 223] on h3 "Monthly Reports ​" at bounding box center [730, 217] width 618 height 19
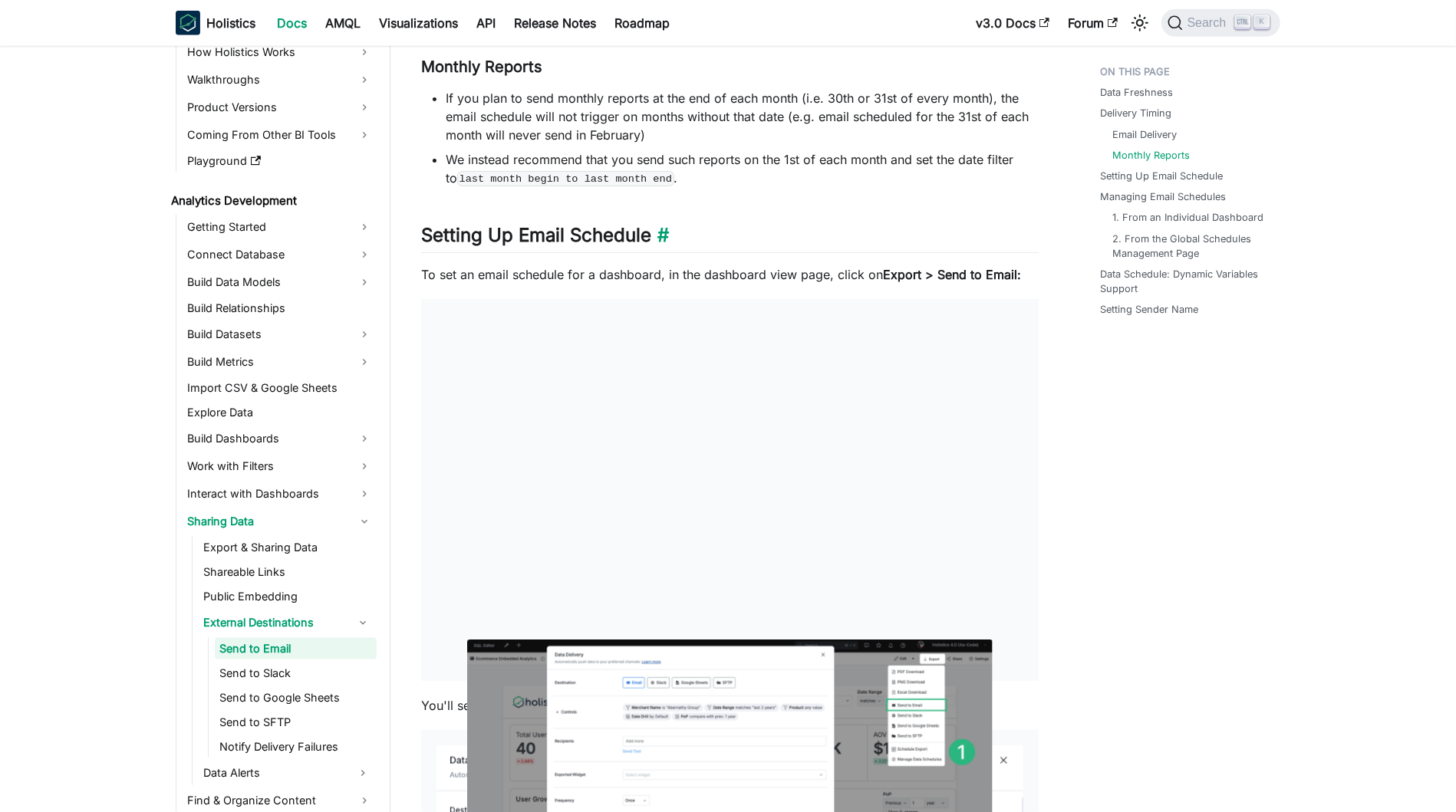
scroll to position [1368, 0]
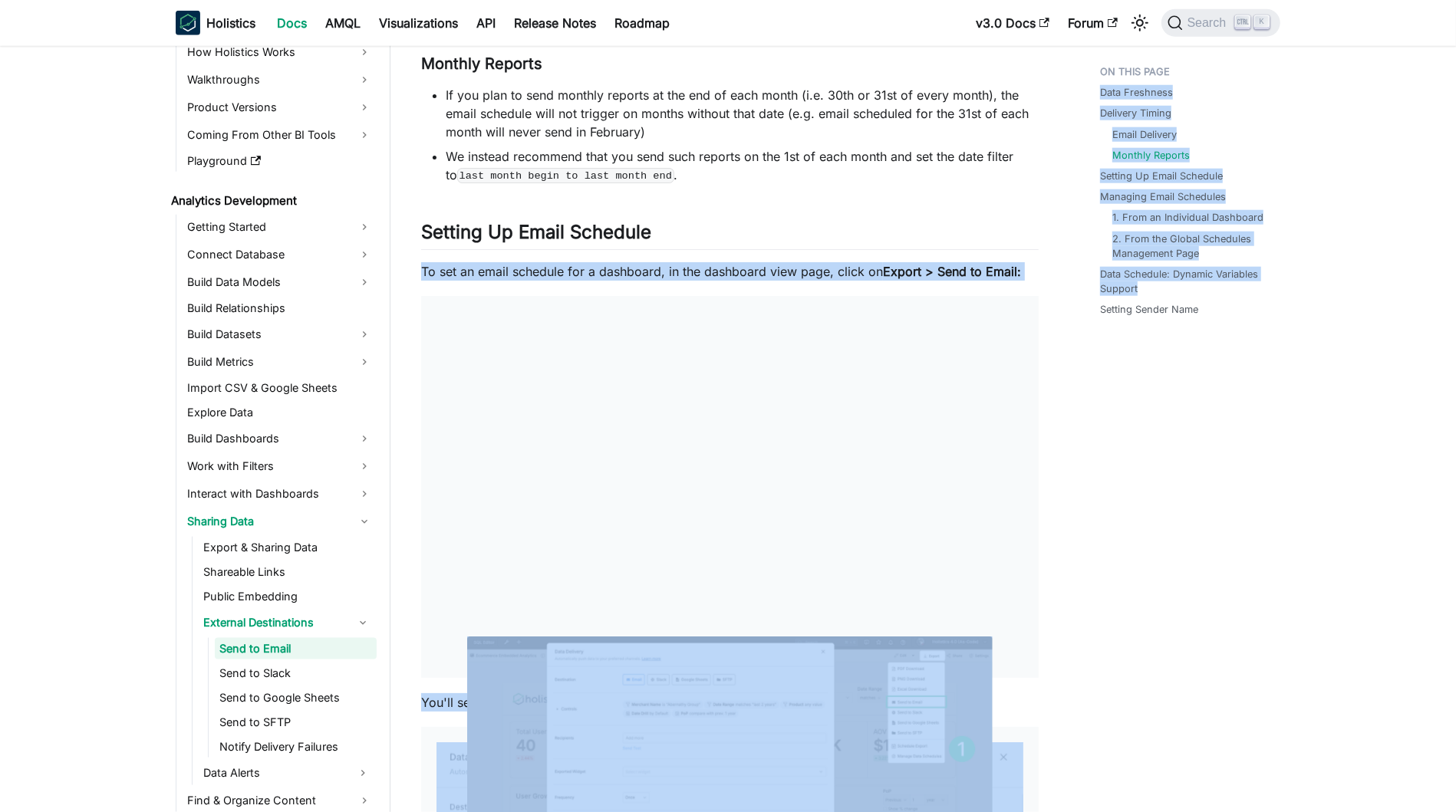
drag, startPoint x: 422, startPoint y: 269, endPoint x: 1072, endPoint y: 270, distance: 650.0
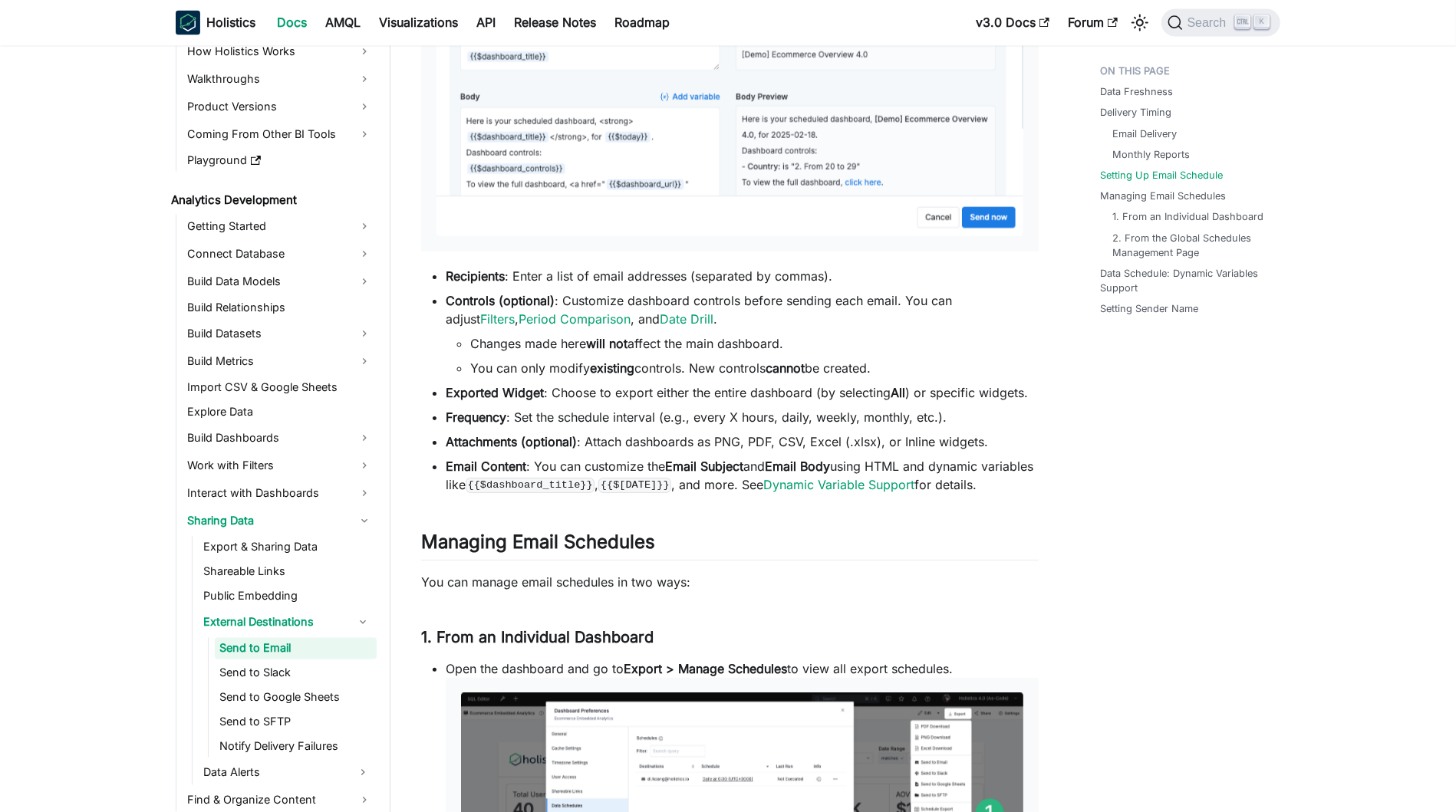
scroll to position [2595, 0]
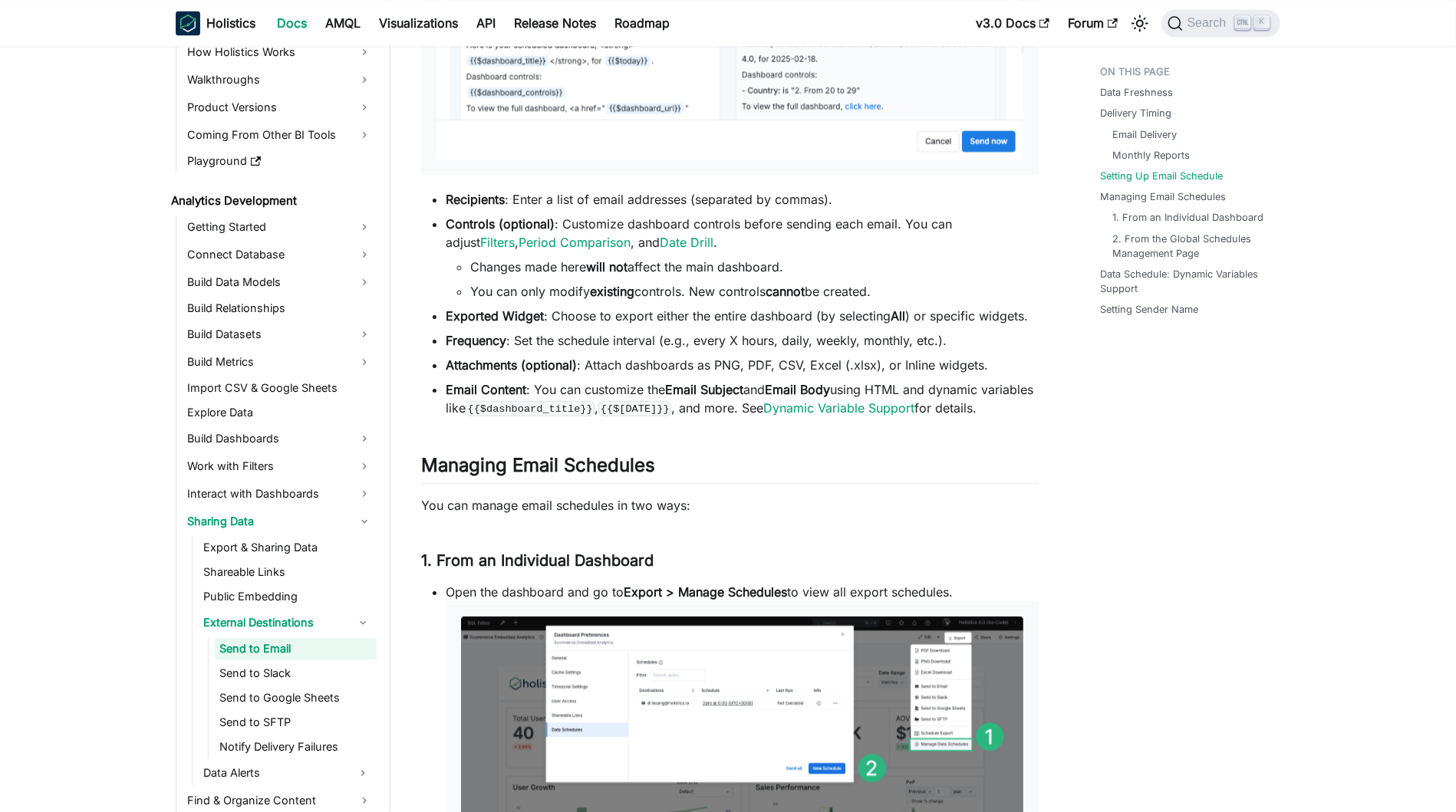
click at [813, 315] on li "Exported Widget : Choose to export either the entire dashboard (by selecting Al…" at bounding box center [742, 316] width 593 height 19
click at [1006, 318] on li "Exported Widget : Choose to export either the entire dashboard (by selecting Al…" at bounding box center [742, 316] width 593 height 19
click at [968, 406] on li "Email Content : You can customize the Email Subject and Email Body using HTML a…" at bounding box center [742, 399] width 593 height 37
click at [1150, 421] on div "Data Freshness Delivery Timing Email Delivery Monthly Reports Setting Up Email …" at bounding box center [1182, 116] width 226 height 5306
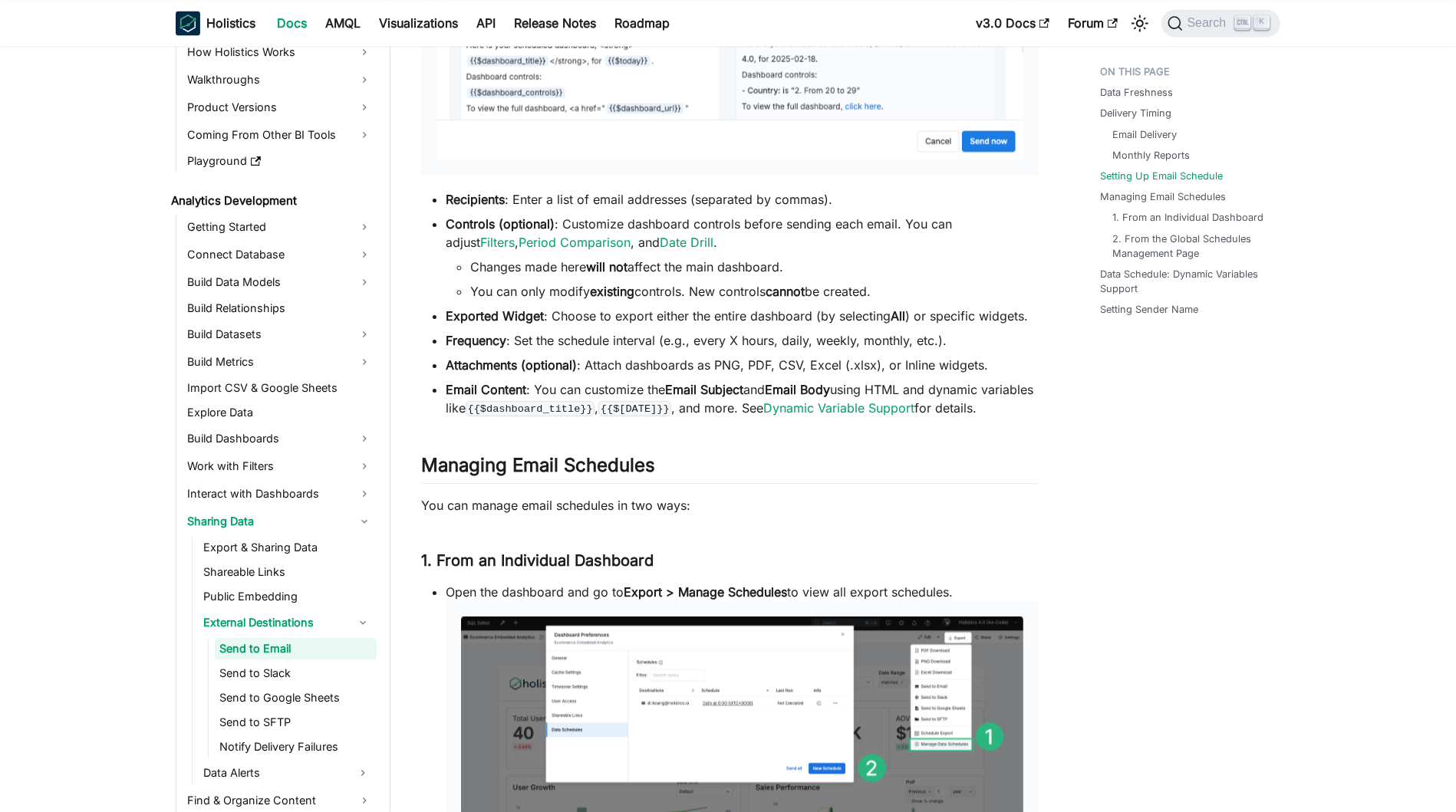
click at [729, 406] on li "Email Content : You can customize the Email Subject and Email Body using HTML a…" at bounding box center [742, 399] width 593 height 37
click at [1156, 437] on div "Data Freshness Delivery Timing Email Delivery Monthly Reports Setting Up Email …" at bounding box center [1182, 116] width 226 height 5306
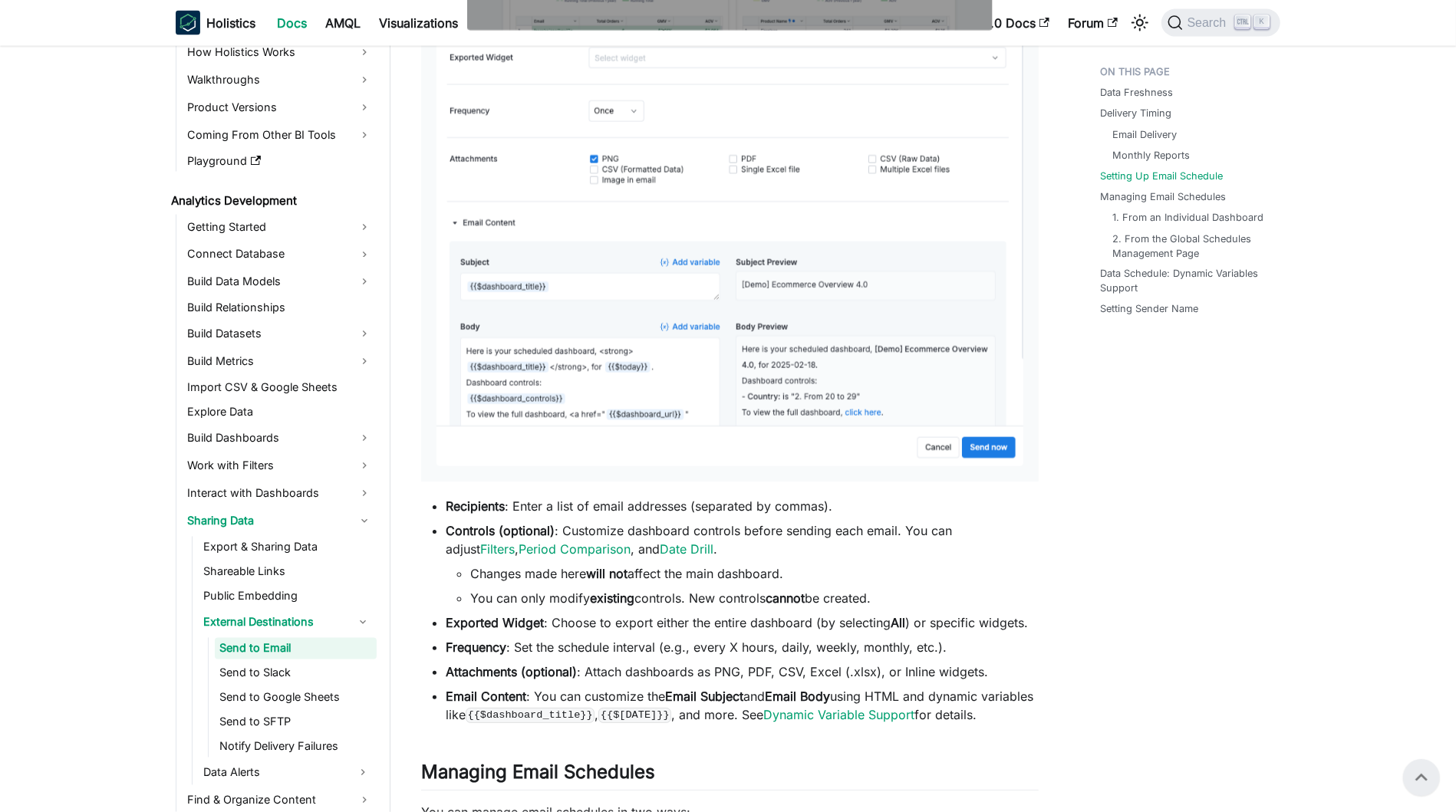
scroll to position [2212, 0]
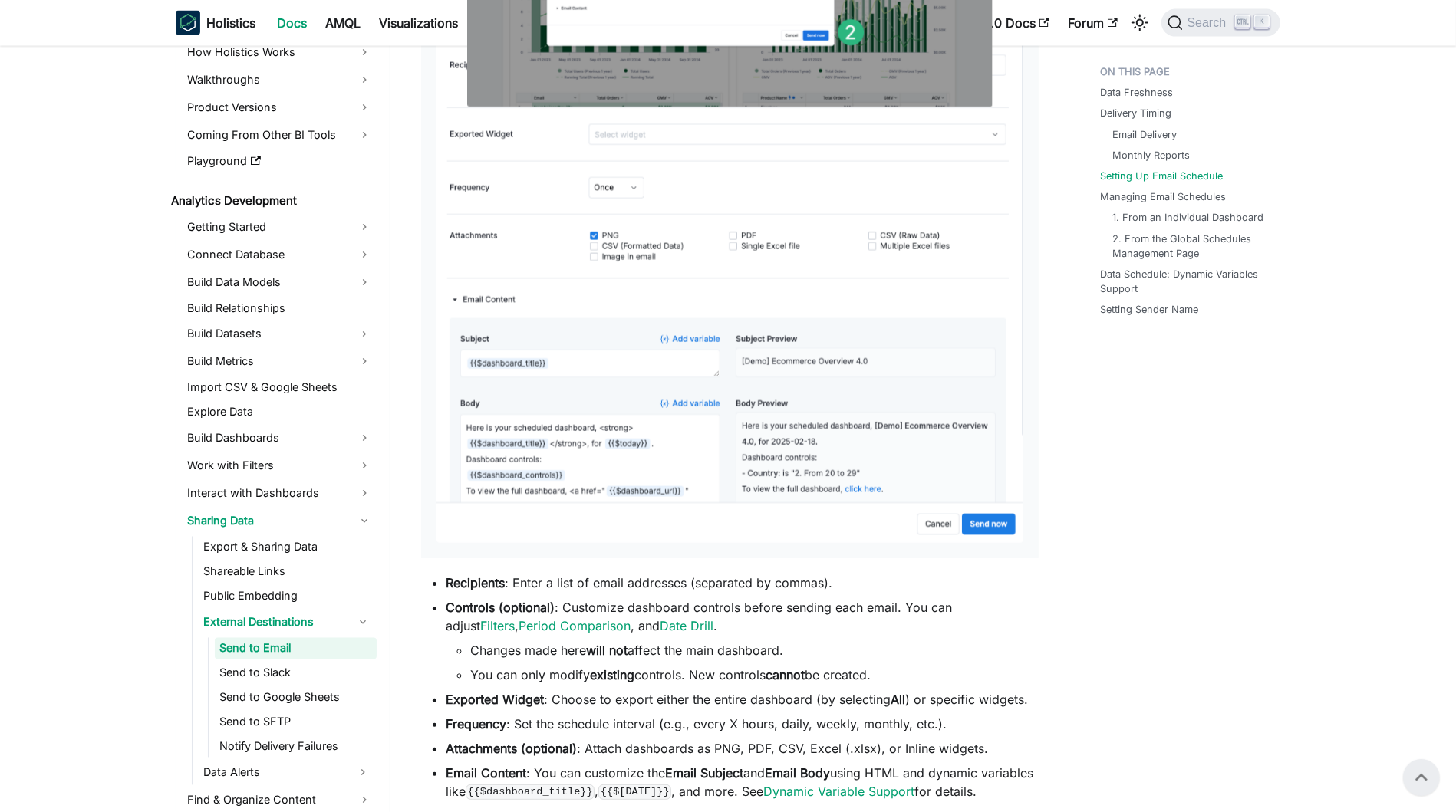
click at [1123, 502] on div "Data Freshness Delivery Timing Email Delivery Monthly Reports Setting Up Email …" at bounding box center [1182, 499] width 226 height 5306
click at [1124, 501] on div "Data Freshness Delivery Timing Email Delivery Monthly Reports Setting Up Email …" at bounding box center [1182, 499] width 226 height 5306
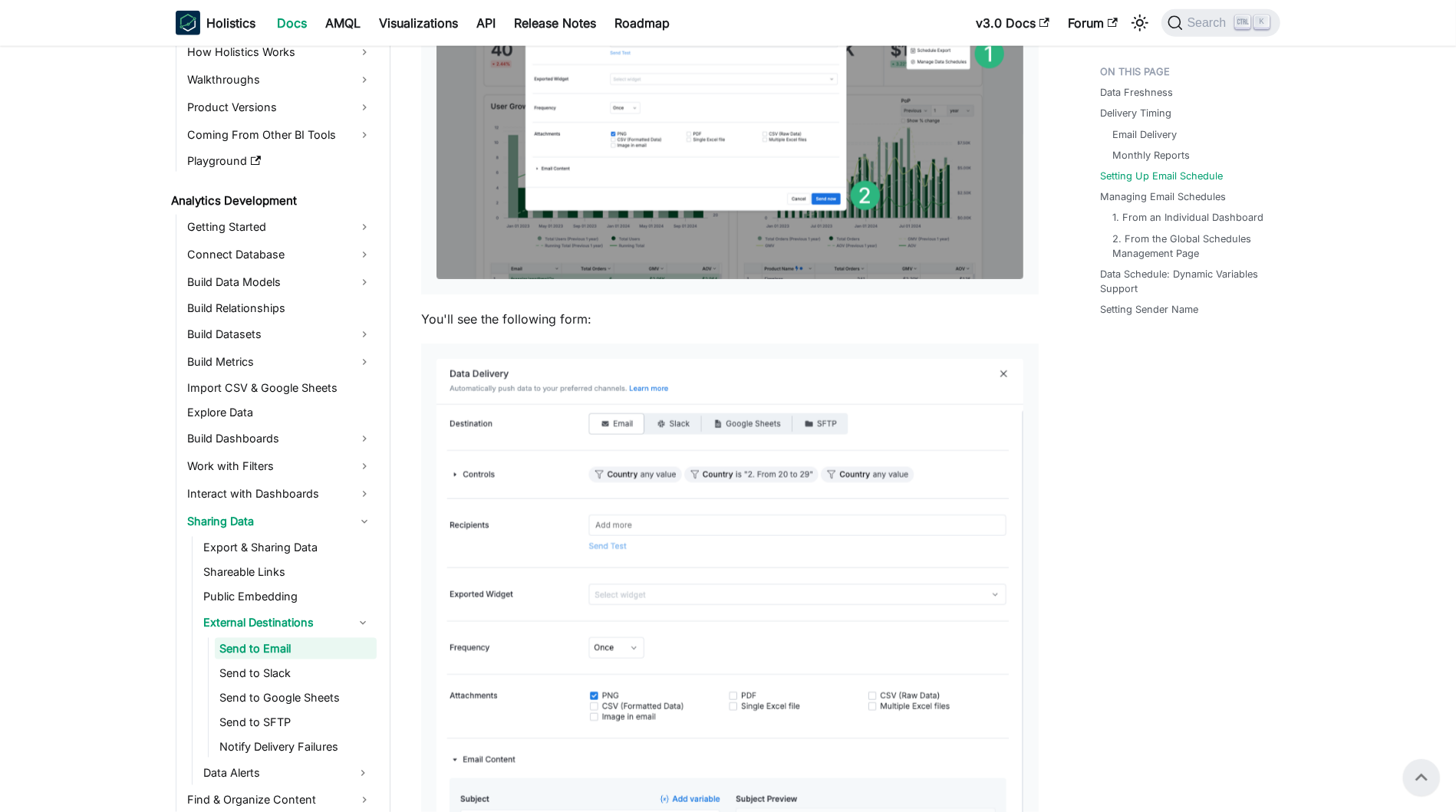
scroll to position [1292, 0]
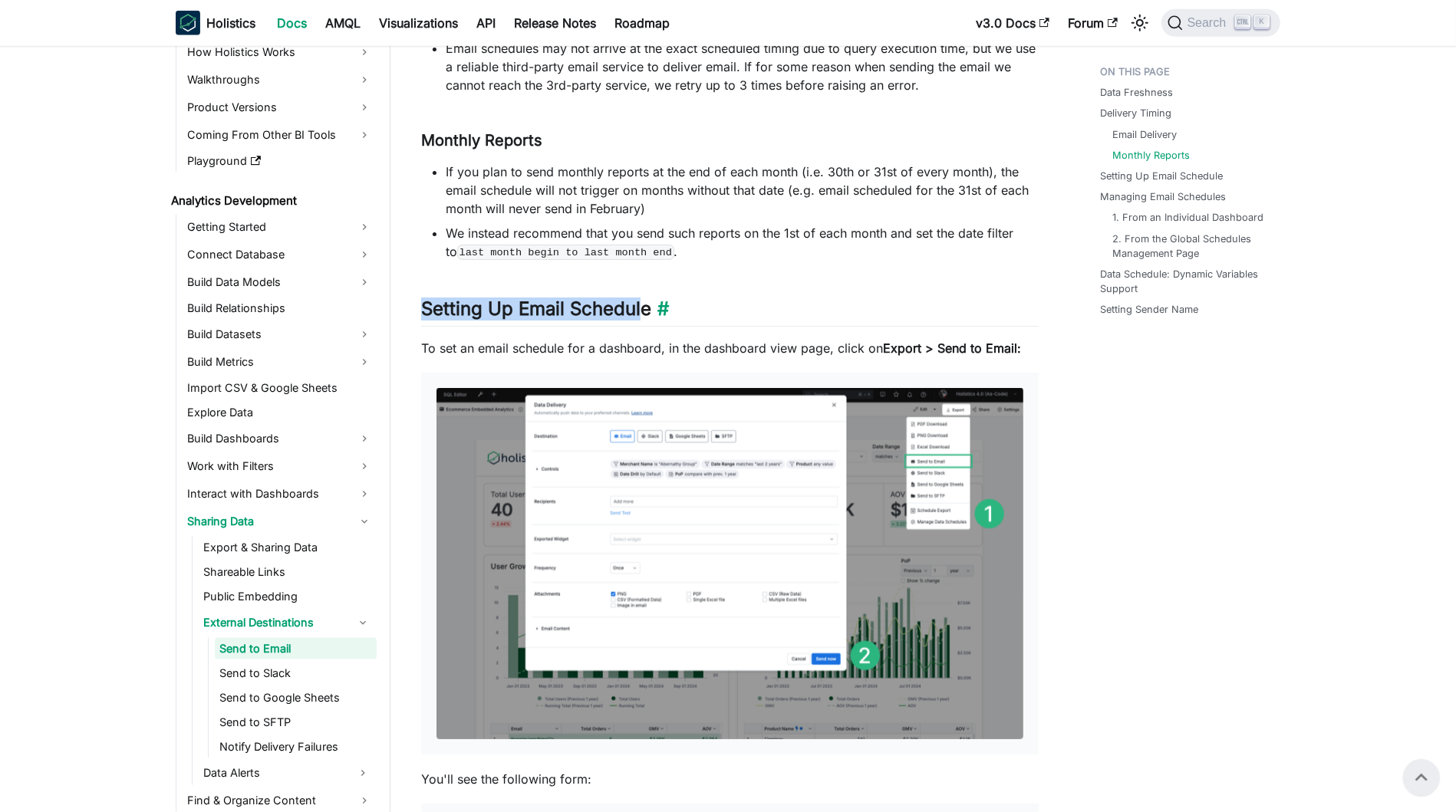
drag, startPoint x: 421, startPoint y: 311, endPoint x: 645, endPoint y: 309, distance: 224.0
click at [645, 309] on h2 "Setting Up Email Schedule ​" at bounding box center [730, 311] width 618 height 29
drag, startPoint x: 650, startPoint y: 309, endPoint x: 421, endPoint y: 308, distance: 229.0
click at [421, 308] on h2 "Setting Up Email Schedule ​" at bounding box center [730, 311] width 618 height 29
copy h2 "Setting Up Email Schedule"
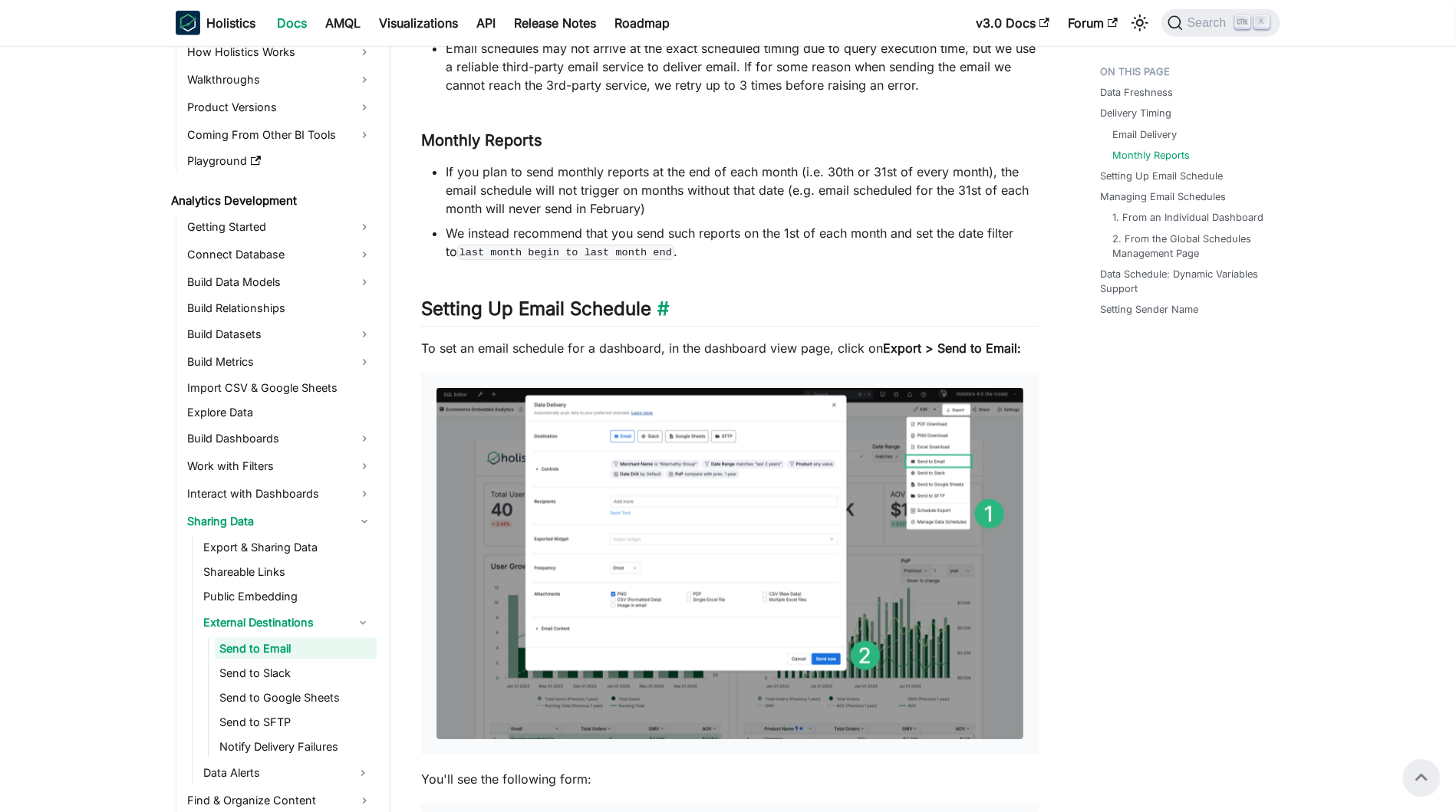
click at [835, 307] on h2 "Setting Up Email Schedule ​" at bounding box center [730, 311] width 618 height 29
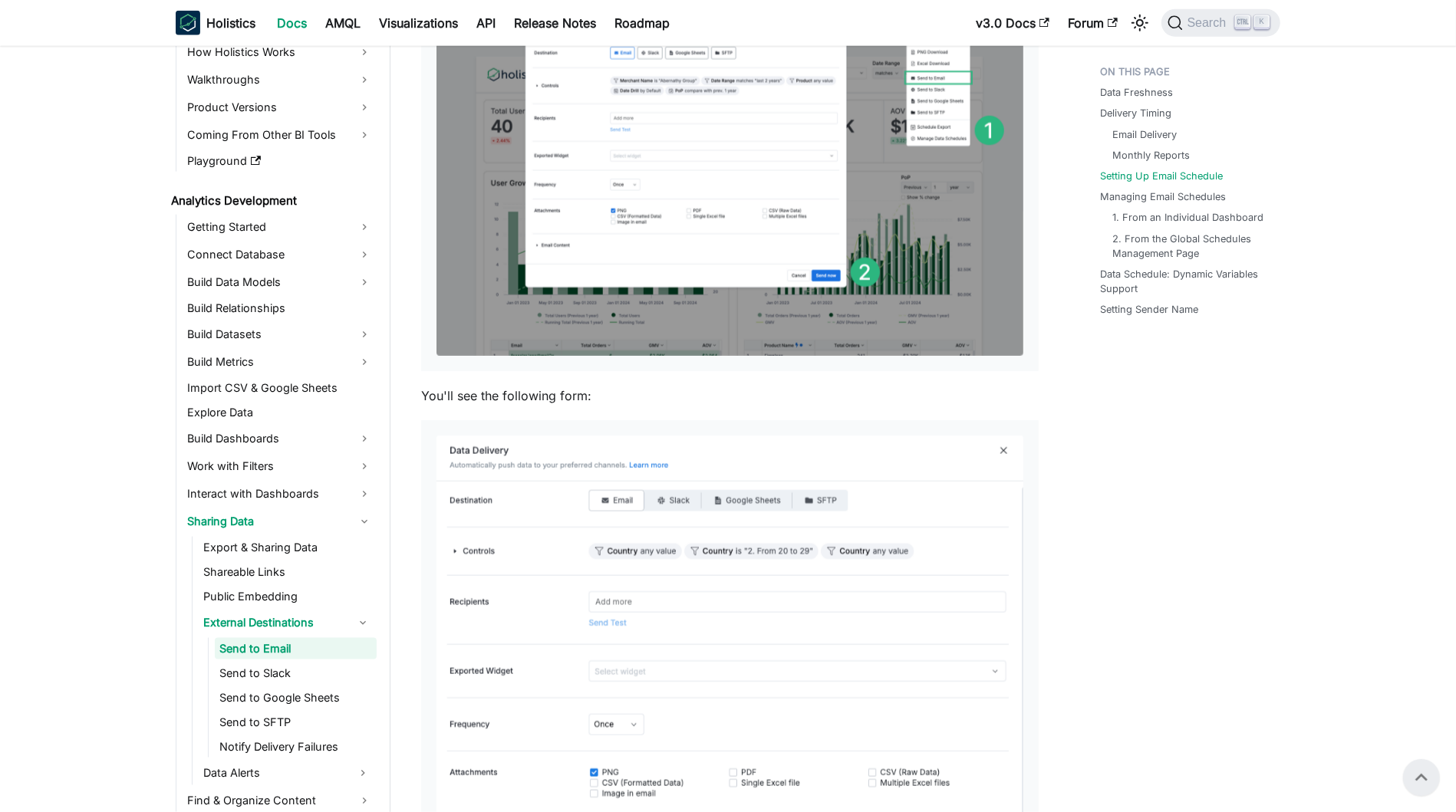
scroll to position [1445, 0]
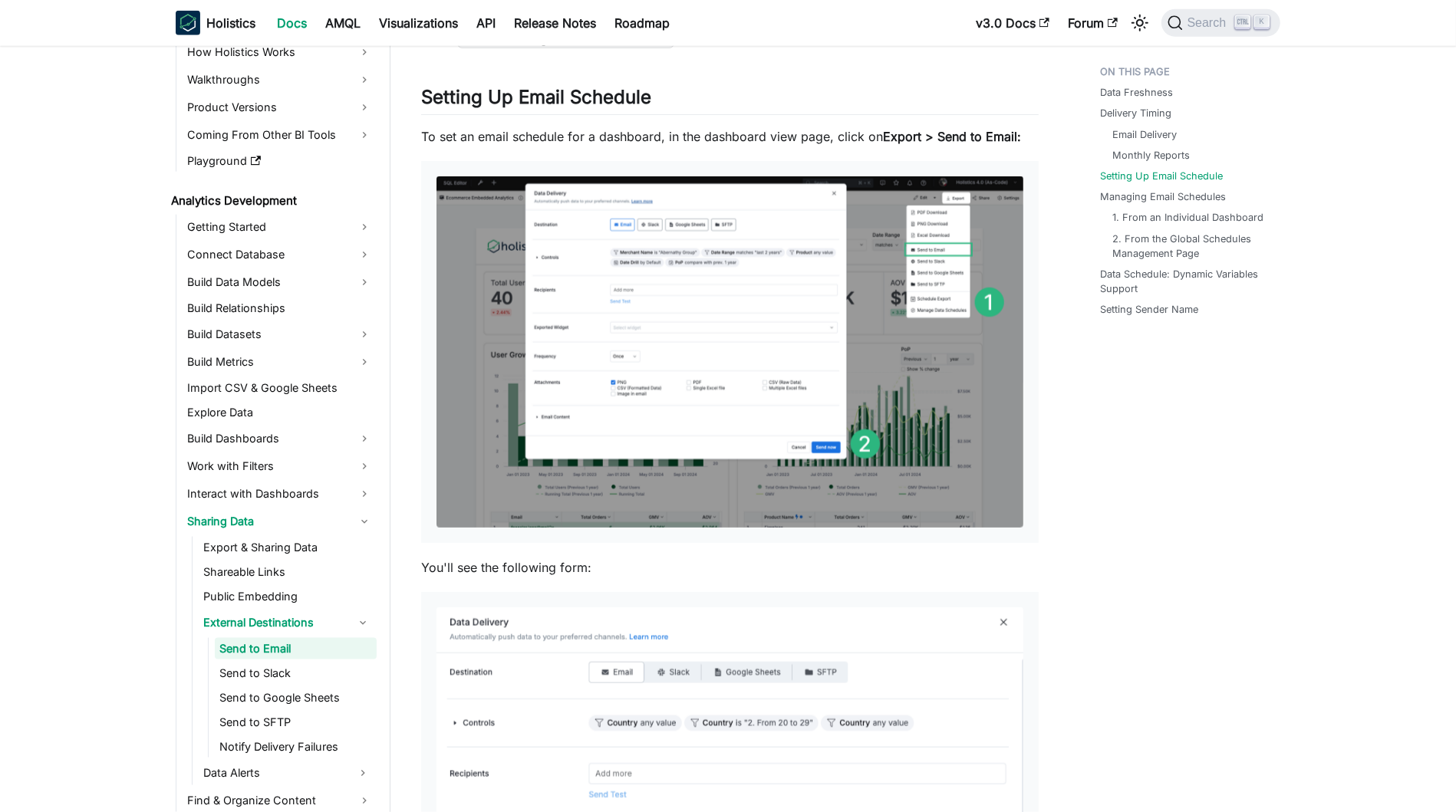
scroll to position [1522, 0]
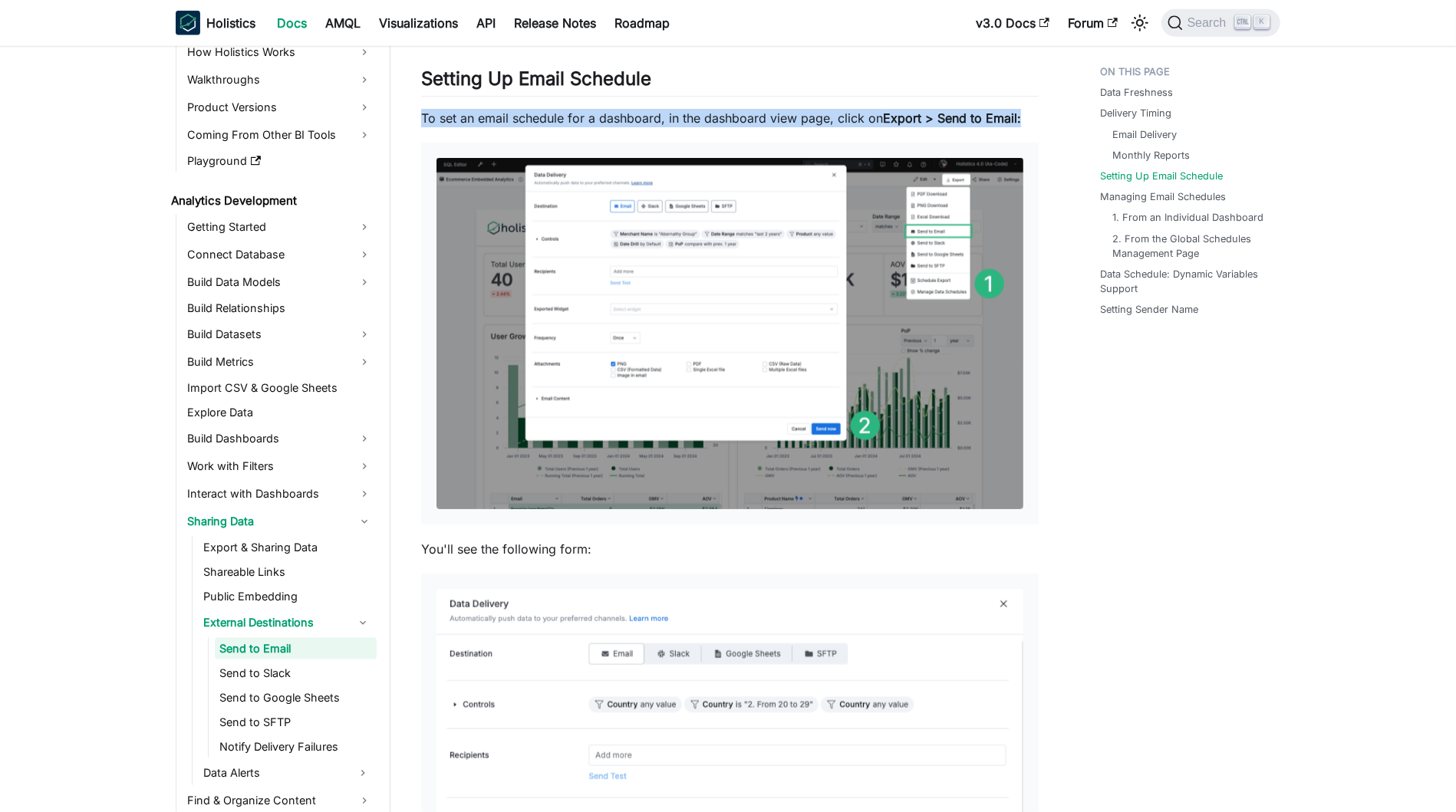
drag, startPoint x: 421, startPoint y: 114, endPoint x: 1052, endPoint y: 118, distance: 631.0
copy p "To set an email schedule for a dashboard, in the dashboard view page, click on …"
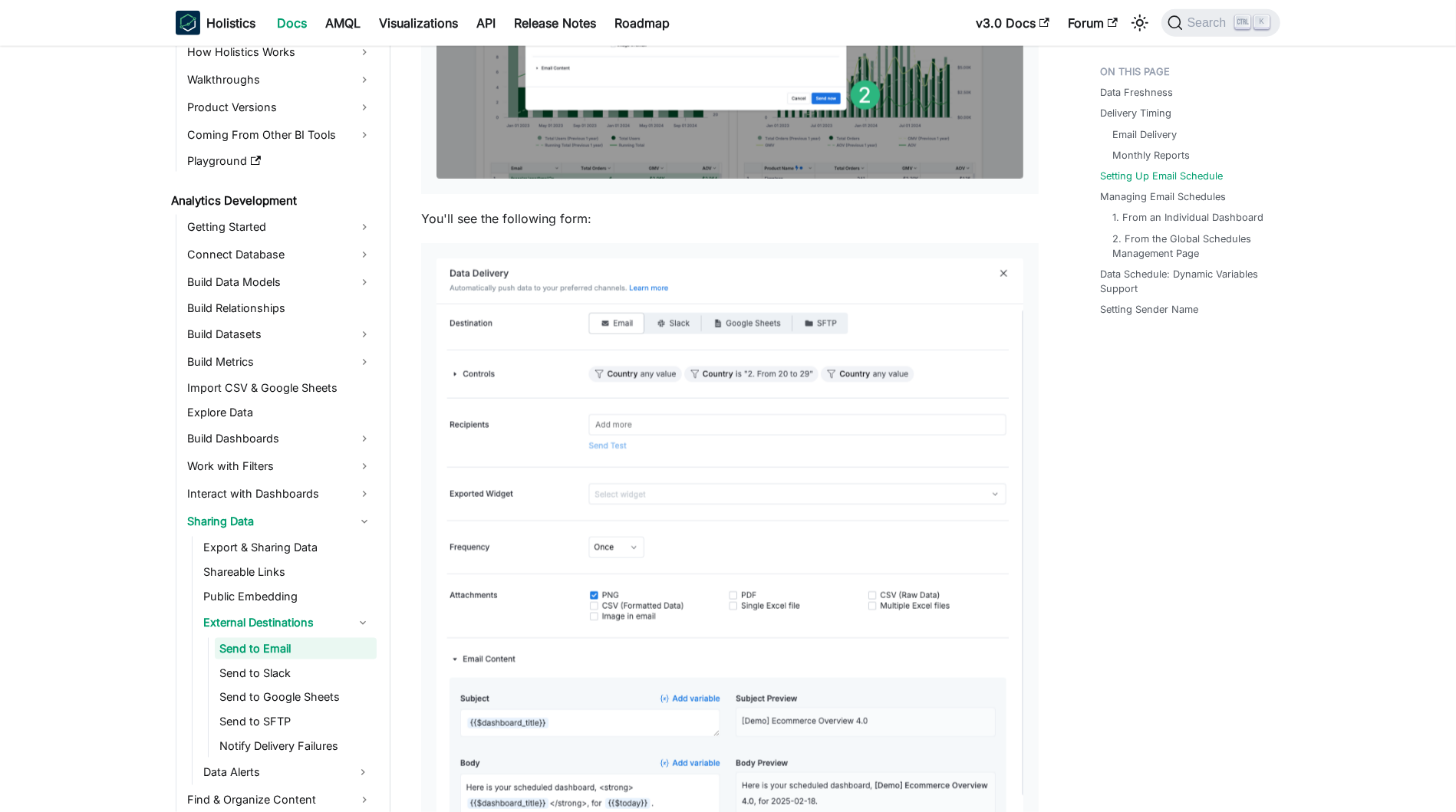
scroll to position [1981, 0]
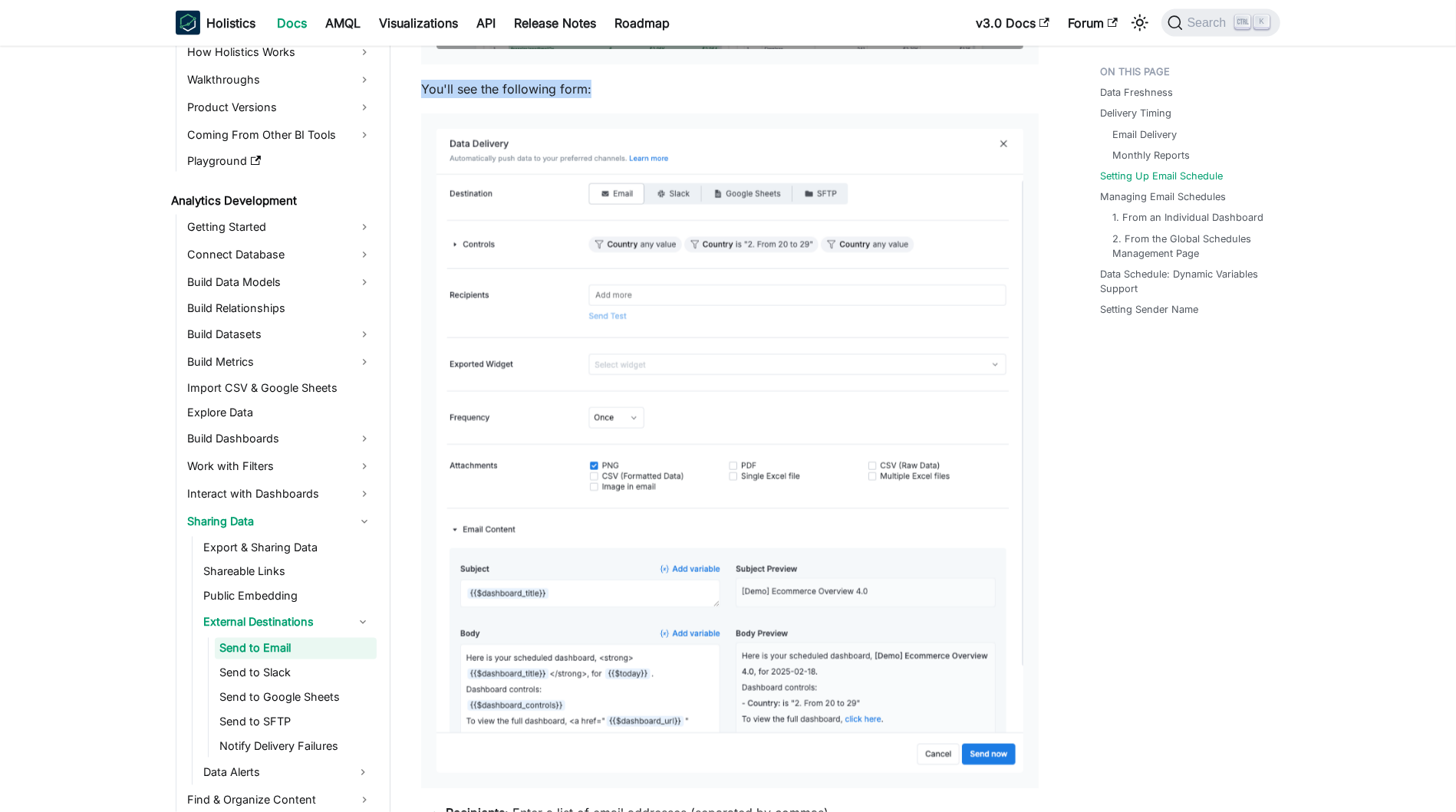
drag, startPoint x: 423, startPoint y: 88, endPoint x: 667, endPoint y: 89, distance: 244.0
click at [667, 89] on p "You'll see the following form:" at bounding box center [730, 89] width 618 height 19
copy p "You'll see the following form:"
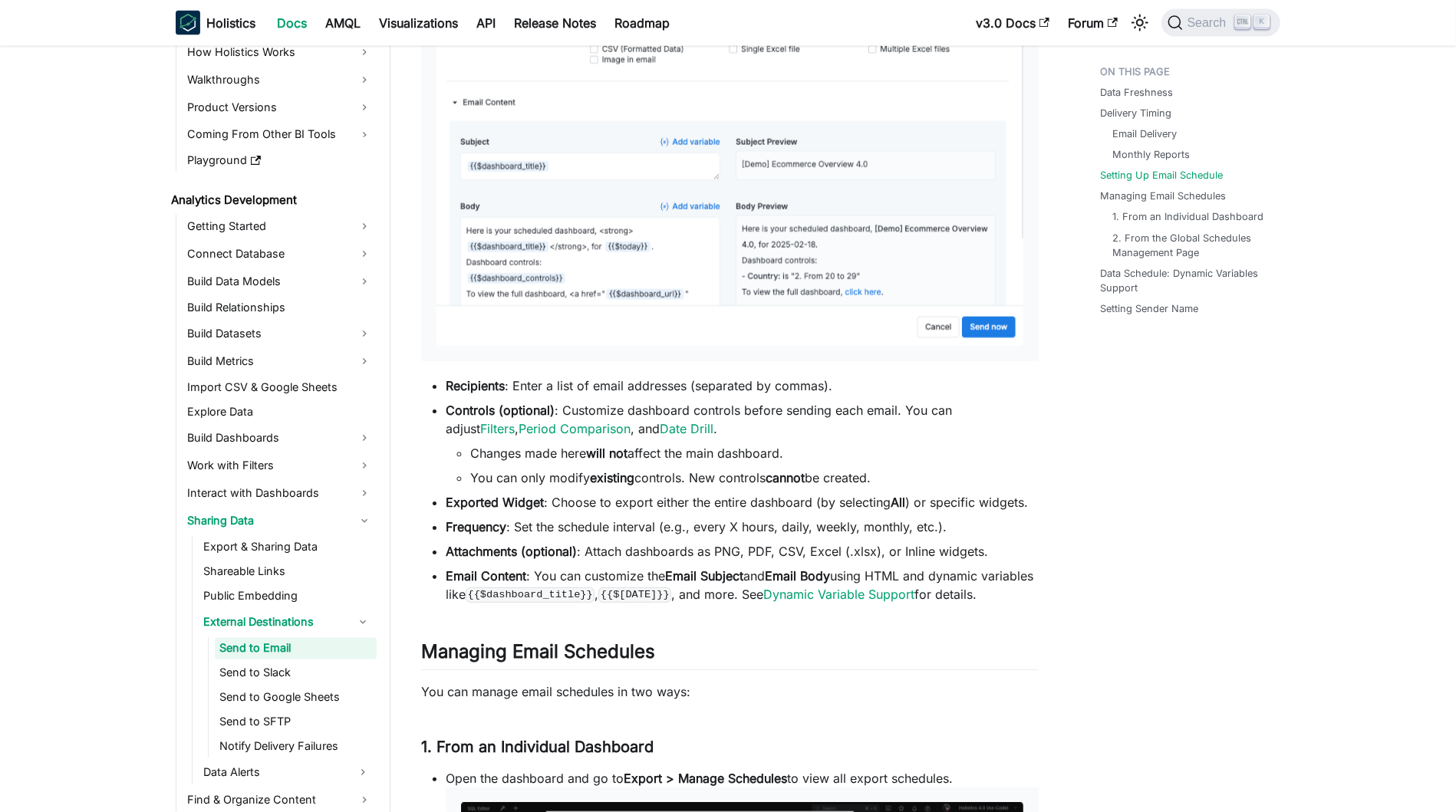
scroll to position [2518, 0]
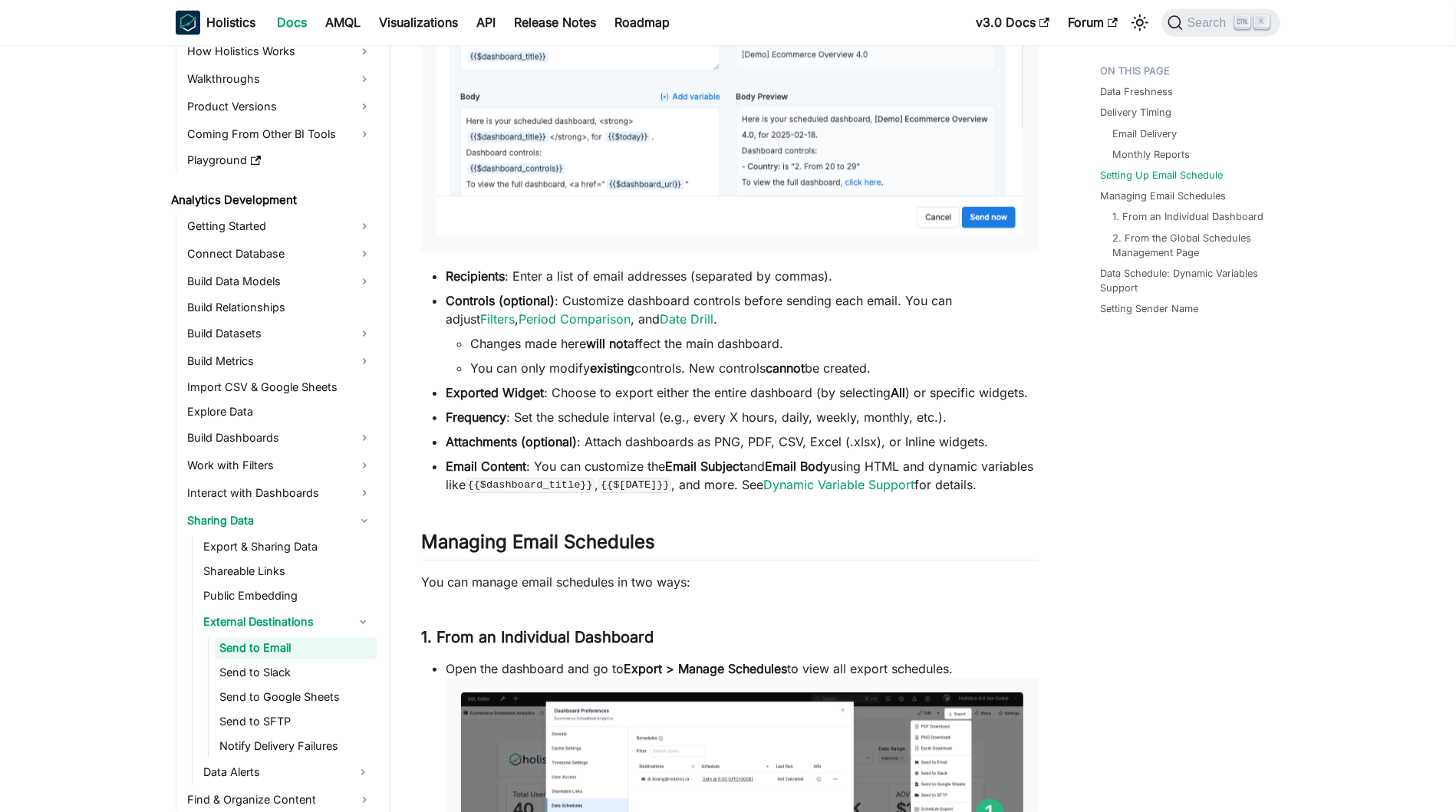
click at [609, 339] on strong "will not" at bounding box center [607, 344] width 42 height 16
drag, startPoint x: 444, startPoint y: 272, endPoint x: 1066, endPoint y: 492, distance: 659.8
click at [1066, 492] on div "Analytics Development Sharing Data External Destinations Send to Email On this …" at bounding box center [729, 193] width 679 height 5306
copy ul "Recipients : Enter a list of email addresses (separated by commas). Controls (o…"
click at [1148, 481] on div "Data Freshness Delivery Timing Email Delivery Monthly Reports Setting Up Email …" at bounding box center [1182, 193] width 226 height 5306
